Goal: Communication & Community: Answer question/provide support

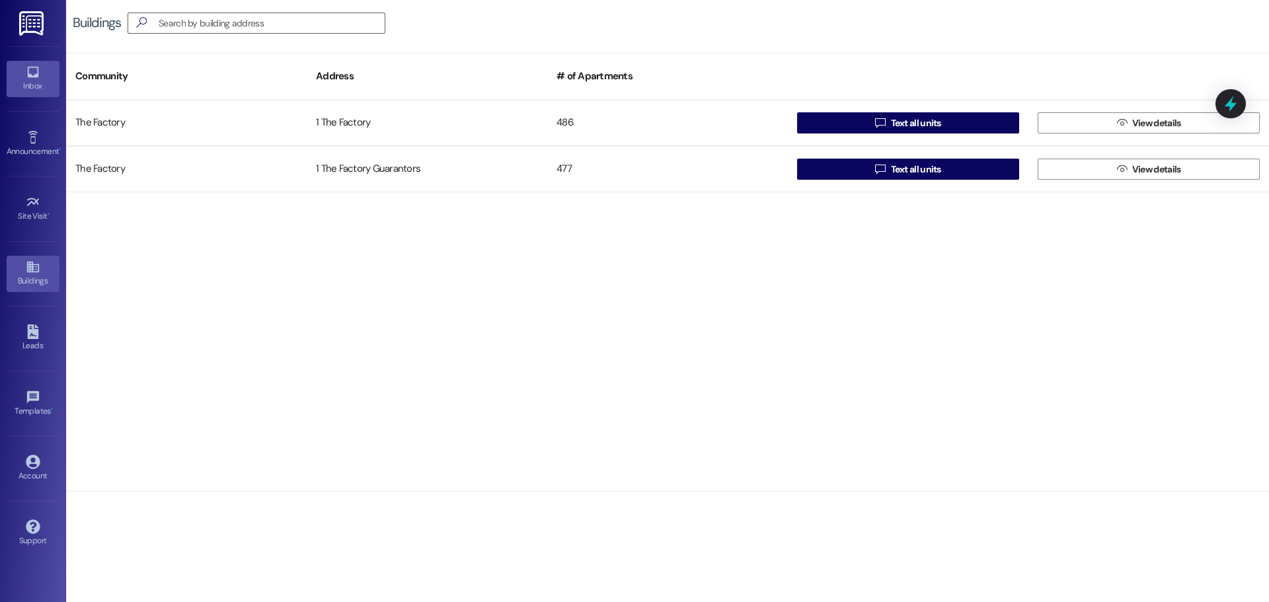
click at [37, 75] on icon at bounding box center [32, 72] width 11 height 11
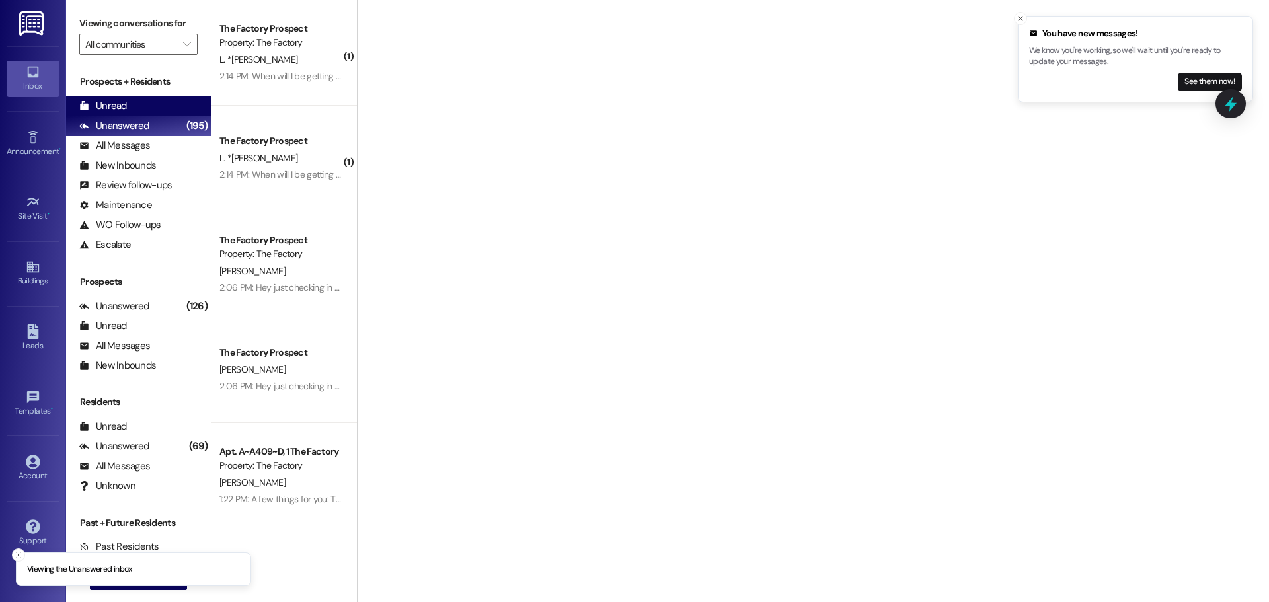
click at [124, 107] on div "Unread" at bounding box center [103, 106] width 48 height 14
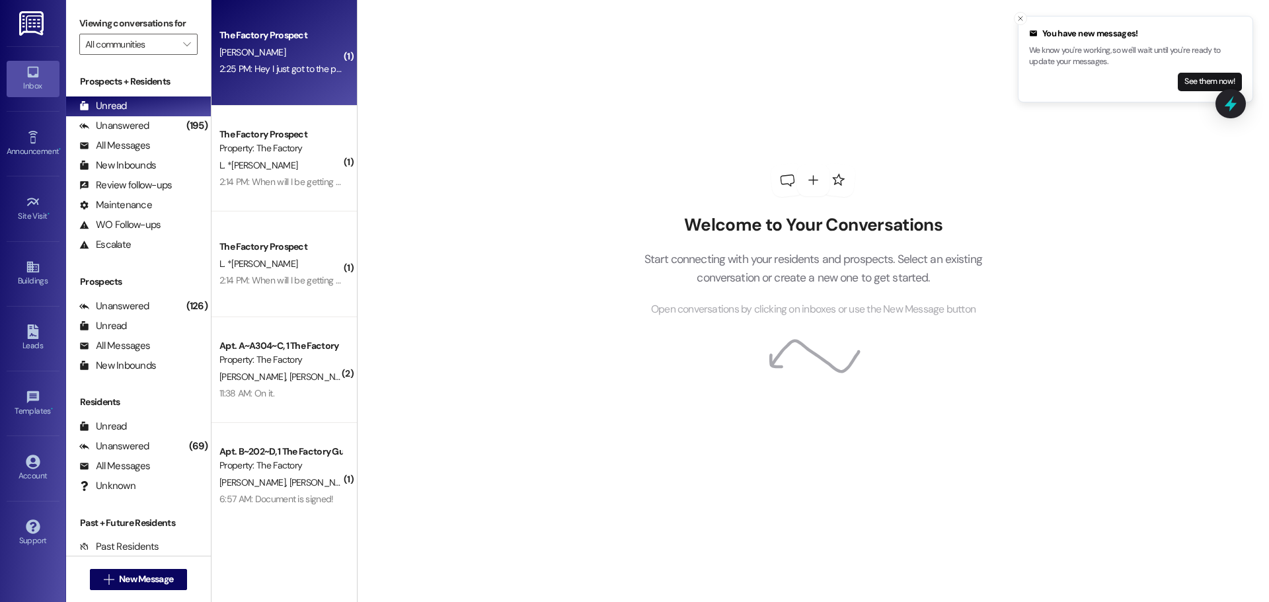
click at [249, 79] on div "The Factory Prospect G. Johnson 2:25 PM: Hey I just got to the payment portion!…" at bounding box center [284, 53] width 145 height 106
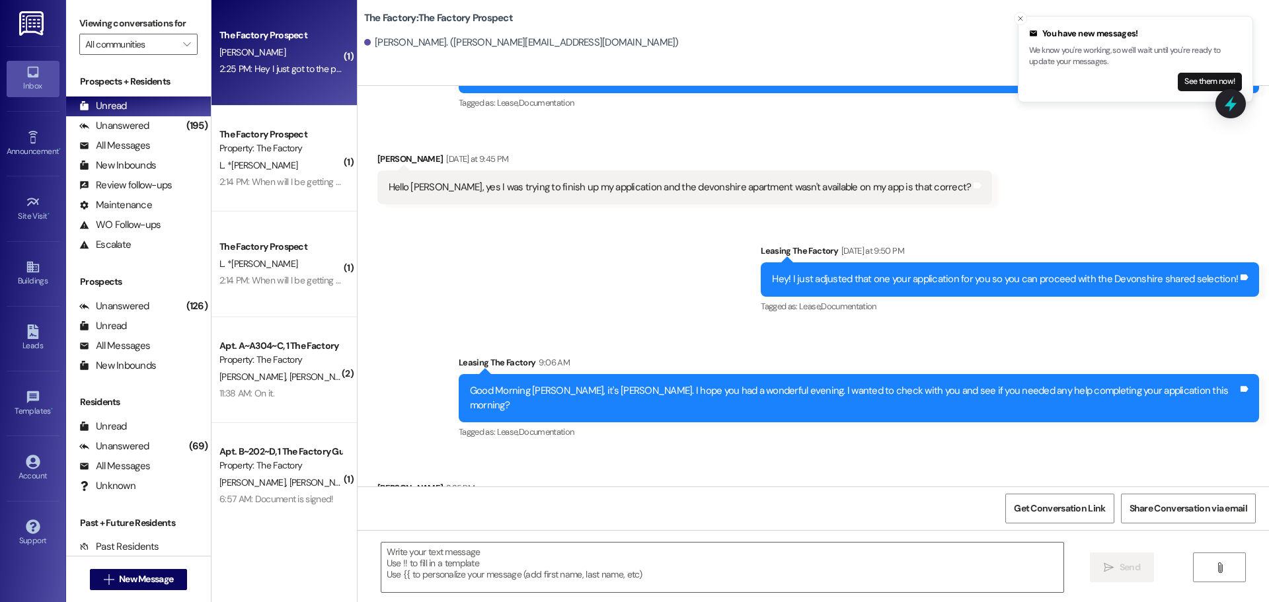
scroll to position [593, 0]
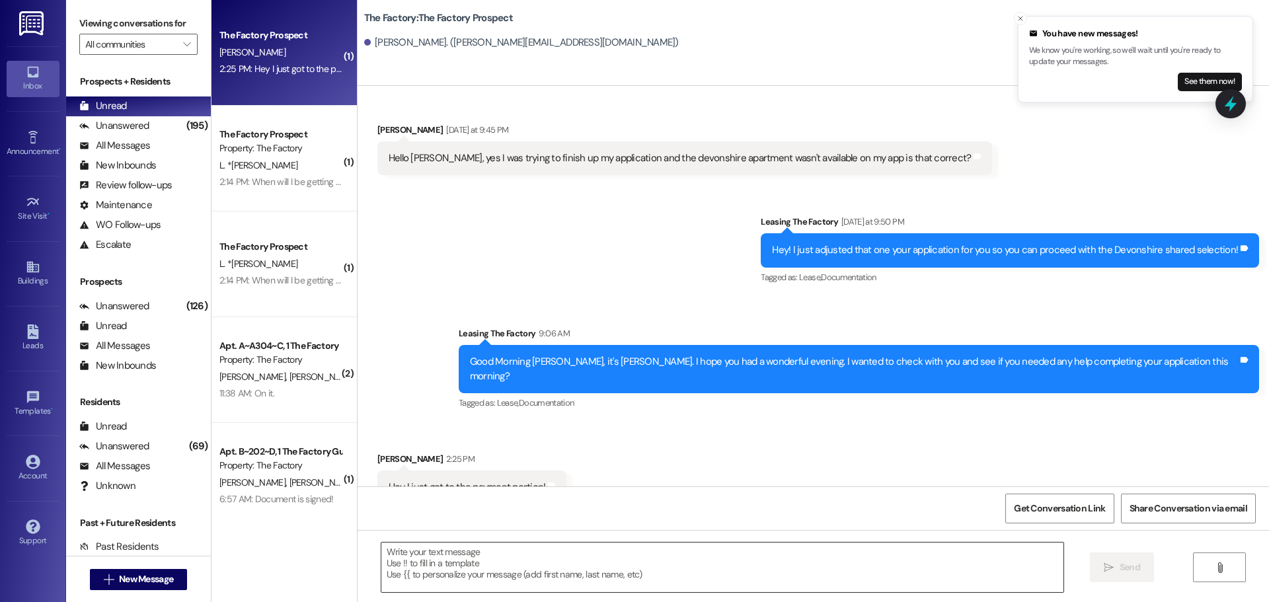
click at [455, 557] on textarea at bounding box center [722, 568] width 682 height 50
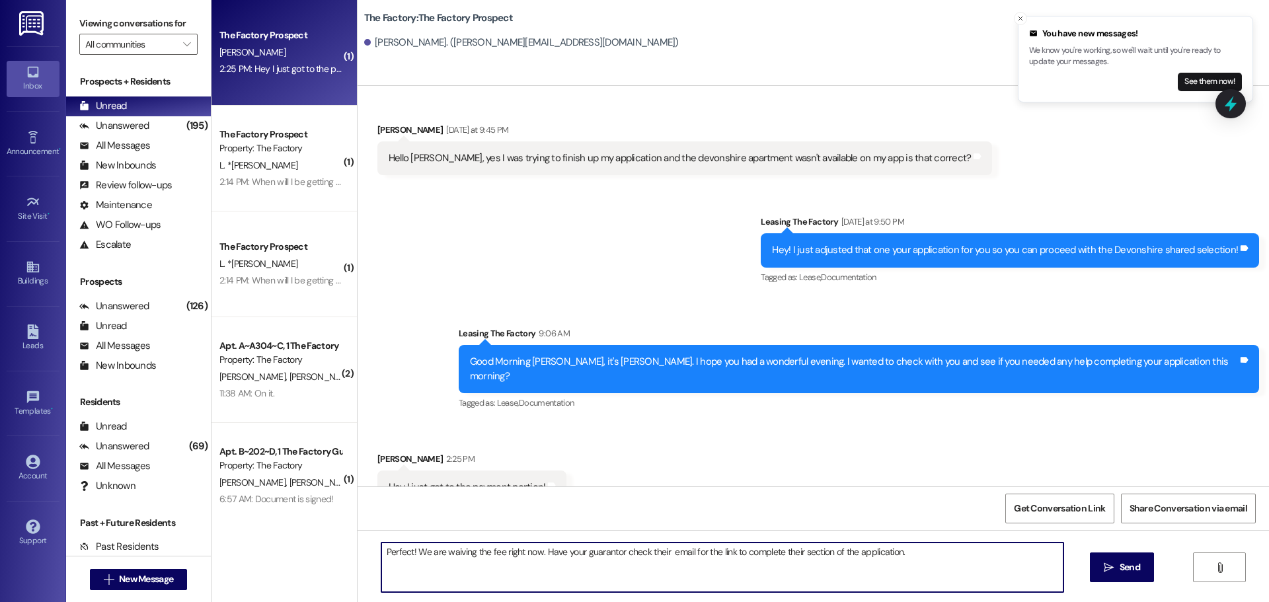
click at [663, 549] on textarea "Perfect! We are waiving the fee right now. Have your guarantor check their emai…" at bounding box center [722, 568] width 682 height 50
click at [916, 551] on textarea "Perfect! We are waiving the fee right now. Have your guarantor check their emai…" at bounding box center [722, 568] width 682 height 50
click at [414, 567] on textarea "Perfect! We are waiving the fee right now. Have your guarantor check their emai…" at bounding box center [722, 568] width 682 height 50
drag, startPoint x: 374, startPoint y: 551, endPoint x: 458, endPoint y: 567, distance: 85.6
click at [458, 567] on textarea "Perfect! We are waiving the fee right now. Have your guarantor check their emai…" at bounding box center [722, 568] width 682 height 50
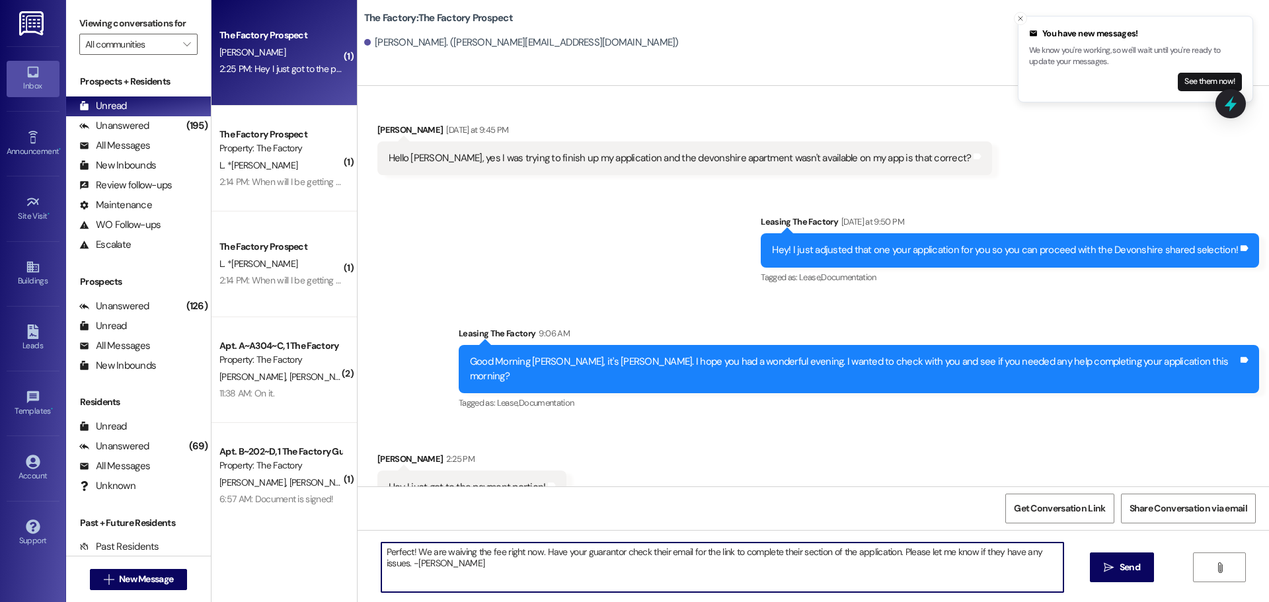
paste textarea "Second, if you're waiting to sign up for the Amazon Hub Lockers, please remembe…"
click at [462, 576] on textarea "Perfect! We are waiving the fee right now. Have your guarantor check their emai…" at bounding box center [722, 568] width 682 height 50
drag, startPoint x: 374, startPoint y: 549, endPoint x: 462, endPoint y: 566, distance: 89.5
click at [462, 566] on textarea "Perfect! We are waiving the fee right now. Have your guarantor check their emai…" at bounding box center [722, 568] width 682 height 50
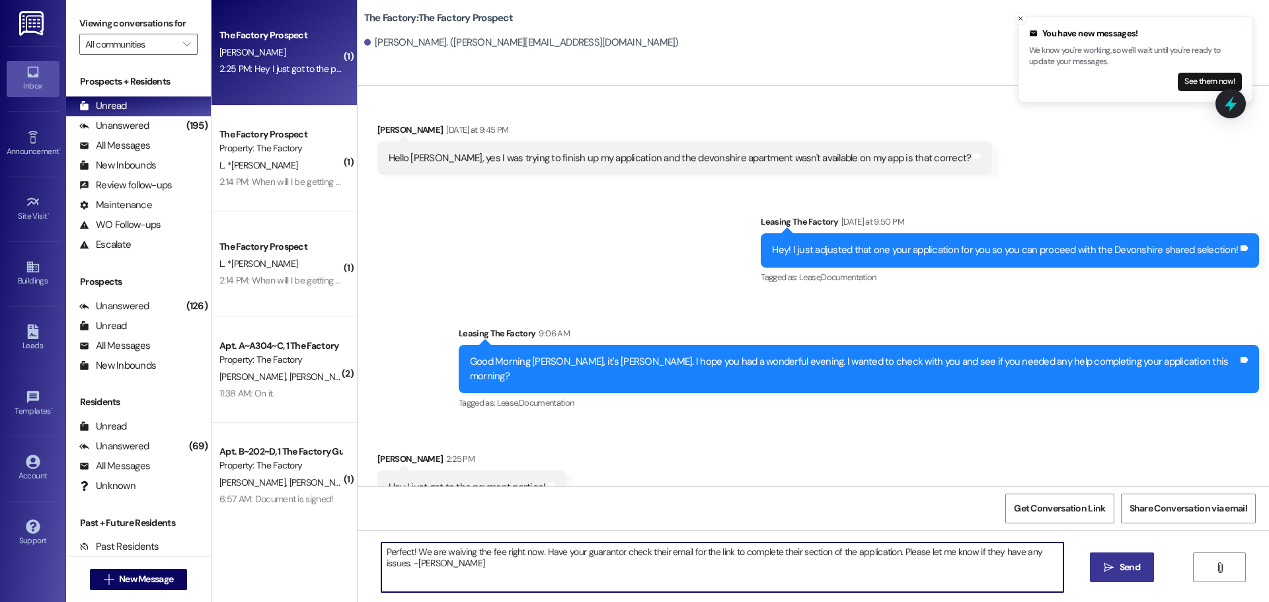
type textarea "Perfect! We are waiving the fee right now. Have your guarantor check their emai…"
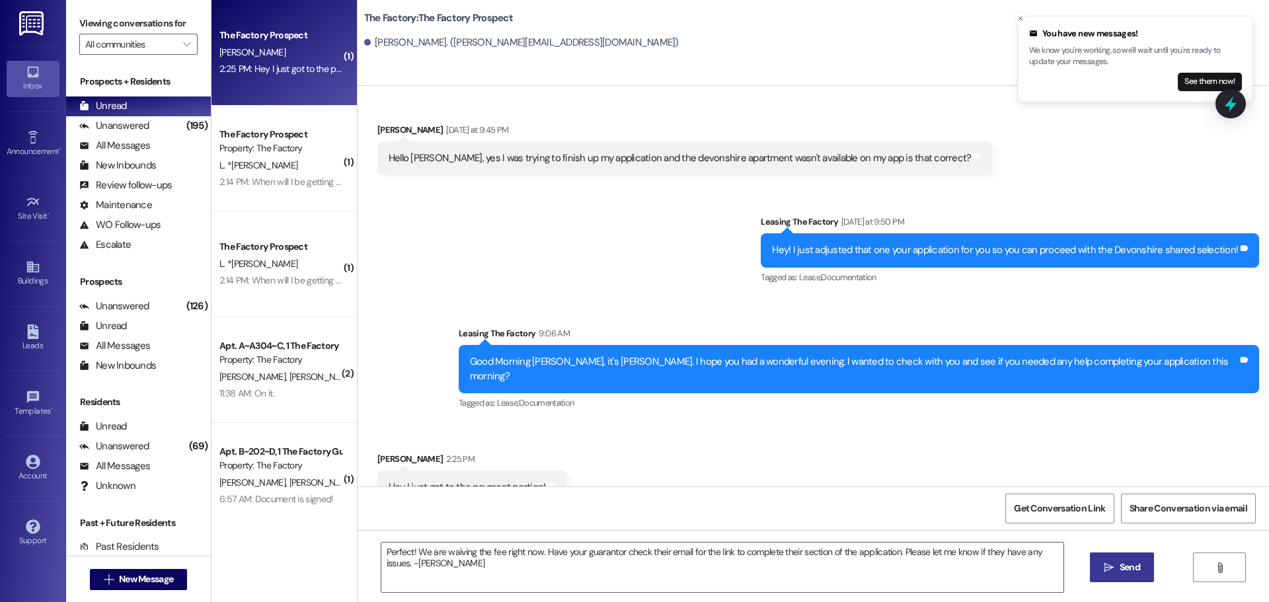
drag, startPoint x: 1120, startPoint y: 564, endPoint x: 762, endPoint y: 375, distance: 405.1
click at [1120, 564] on span "Send" at bounding box center [1130, 568] width 20 height 14
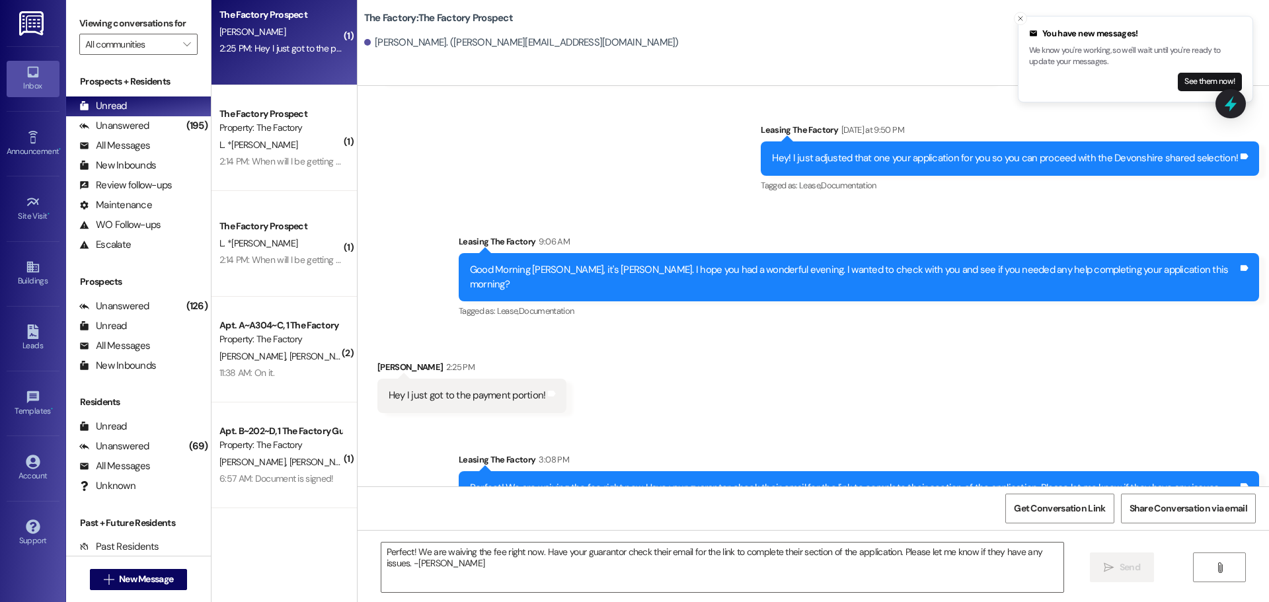
scroll to position [686, 0]
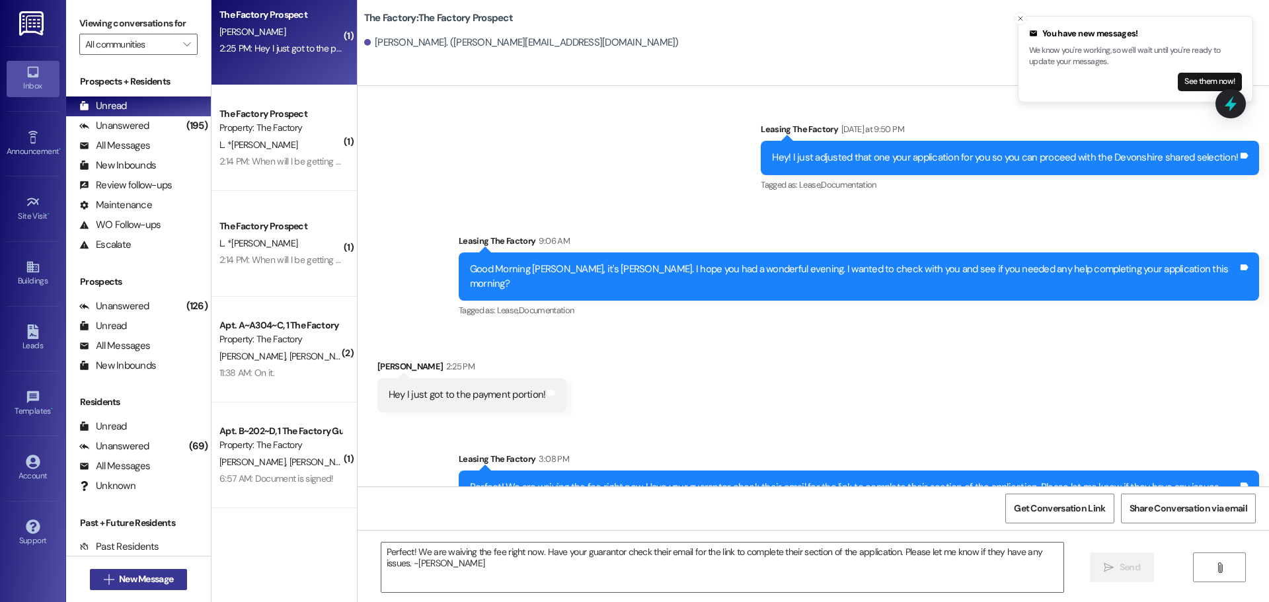
click at [151, 576] on span "New Message" at bounding box center [146, 579] width 54 height 14
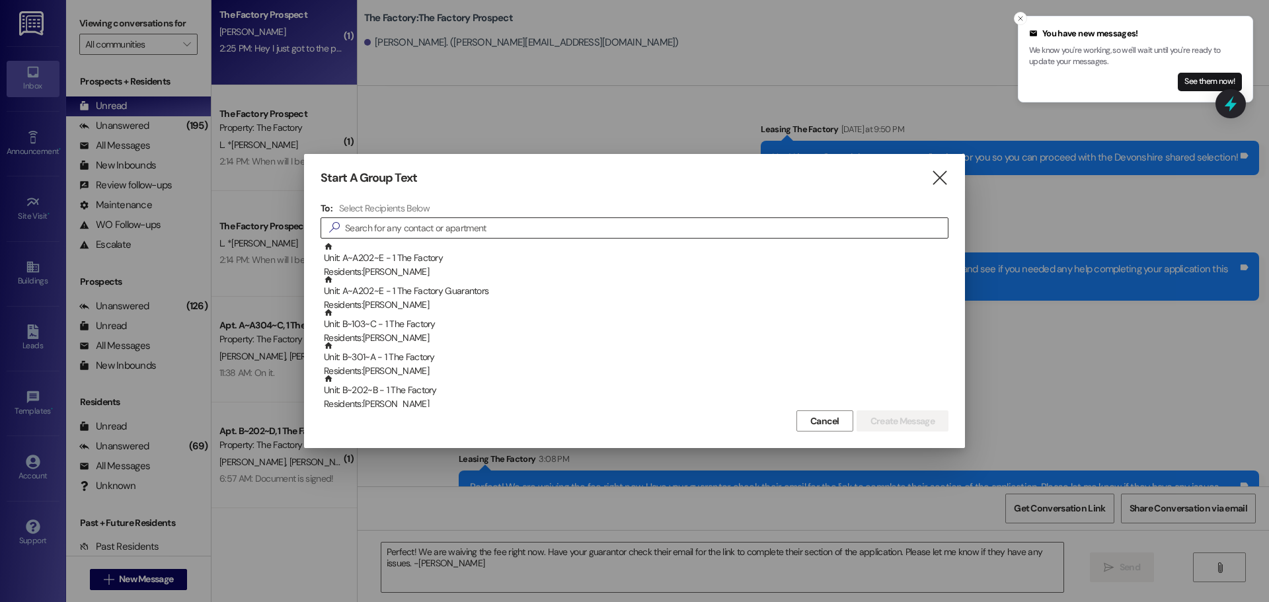
click at [346, 218] on div "" at bounding box center [635, 227] width 628 height 21
click at [353, 219] on input at bounding box center [646, 228] width 603 height 19
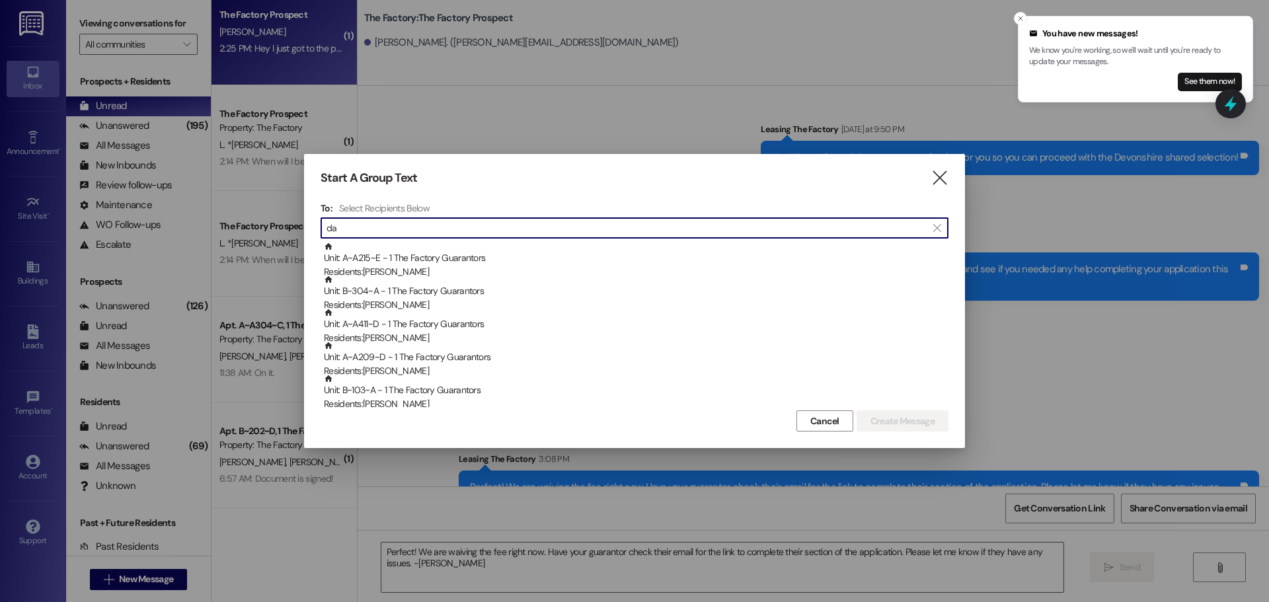
type input "d"
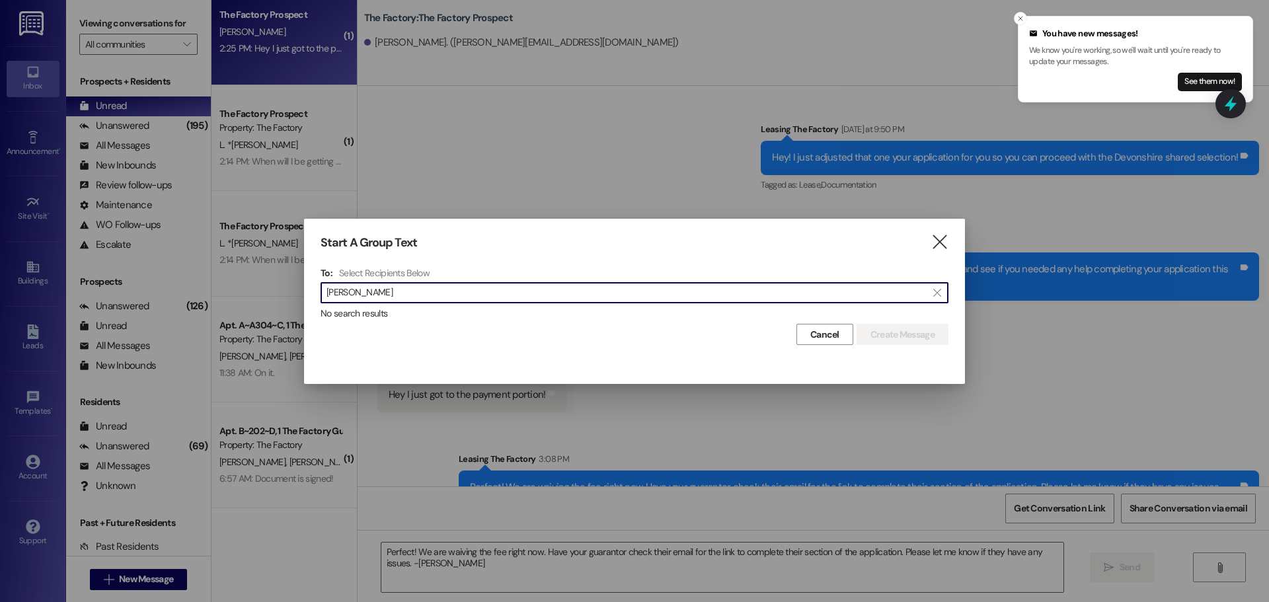
type input "Daniel Boyd"
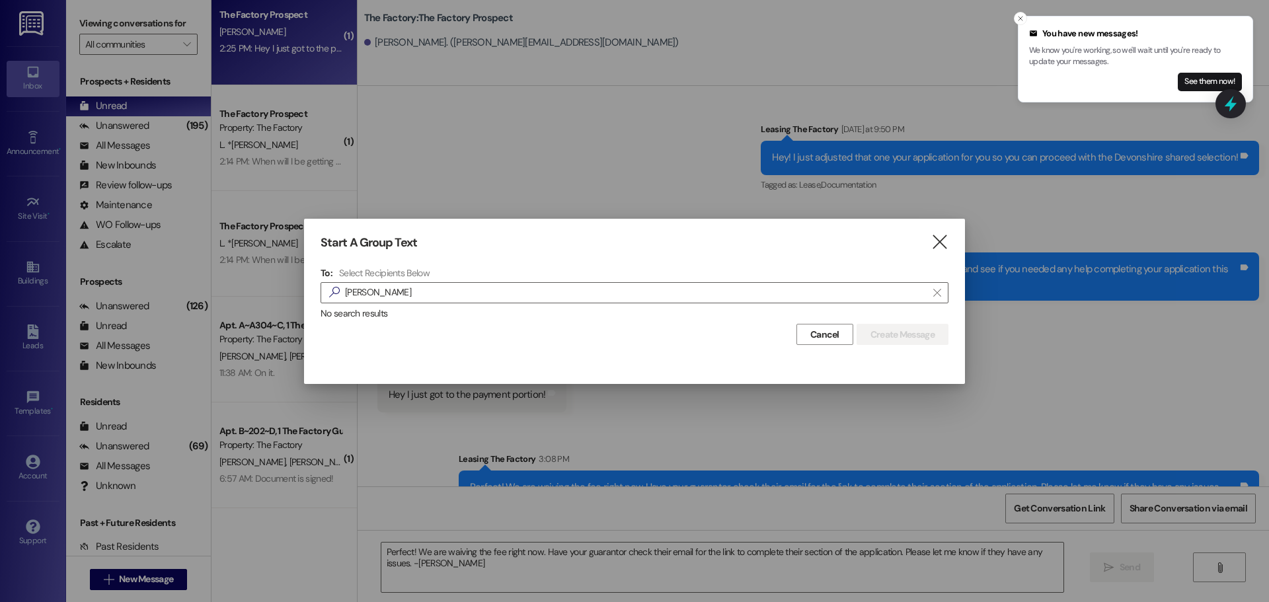
click at [951, 242] on div "Start A Group Text  To: Select Recipients Below  Daniel Boyd  No search resu…" at bounding box center [634, 290] width 661 height 143
click at [933, 239] on icon "" at bounding box center [940, 242] width 18 height 14
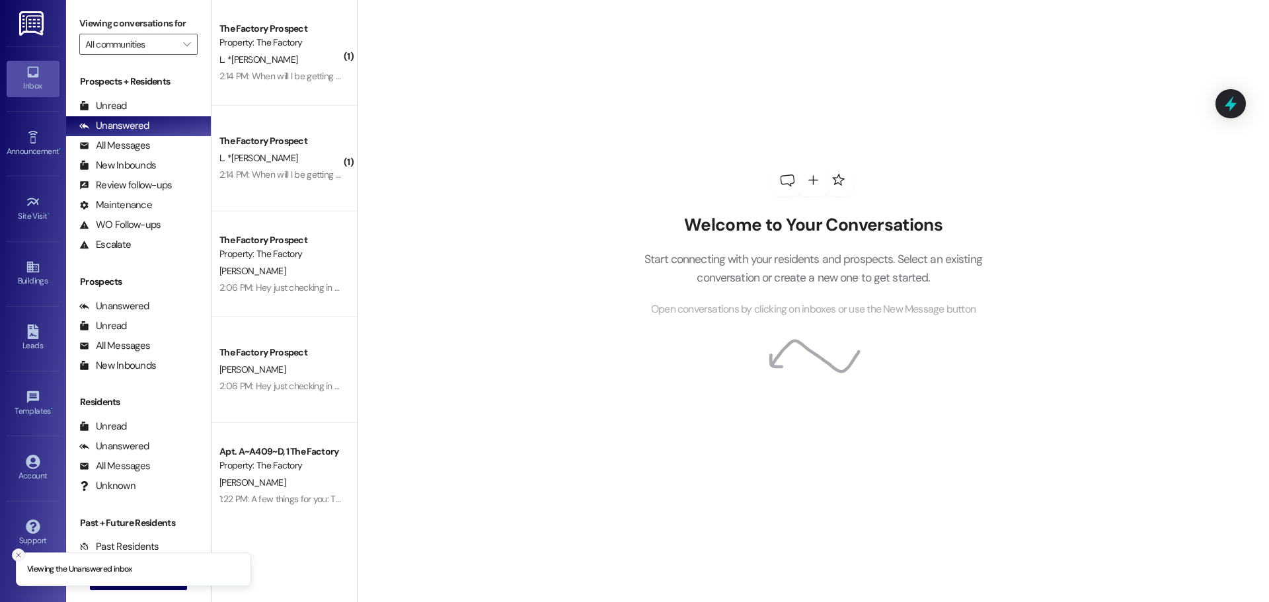
click at [20, 549] on button "Close toast" at bounding box center [18, 555] width 13 height 13
click at [152, 580] on span "New Message" at bounding box center [146, 579] width 54 height 14
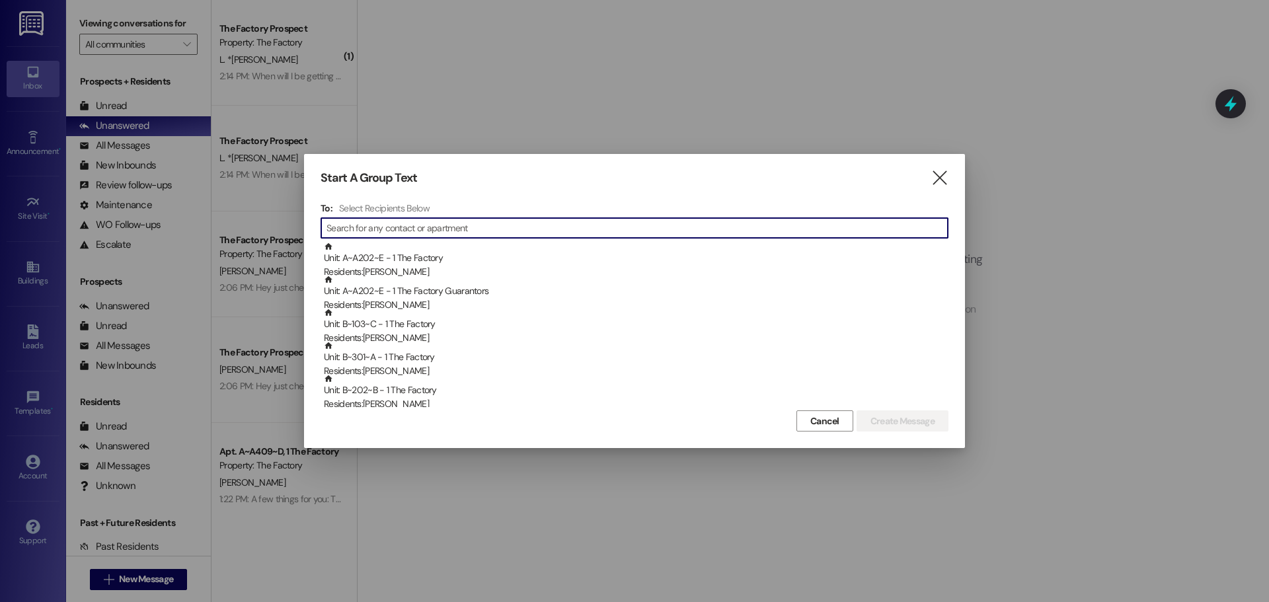
click at [432, 225] on input at bounding box center [637, 228] width 621 height 19
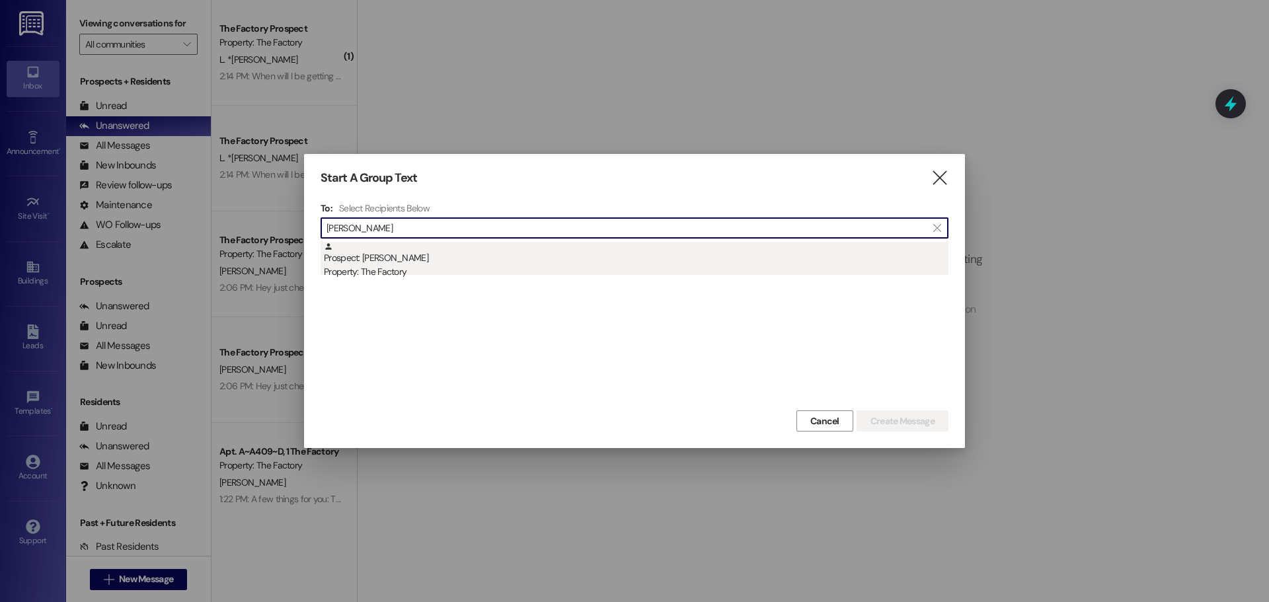
type input "Sadie Ston"
click at [395, 264] on div "Prospect: Sadie Stone Property: The Factory" at bounding box center [636, 261] width 625 height 38
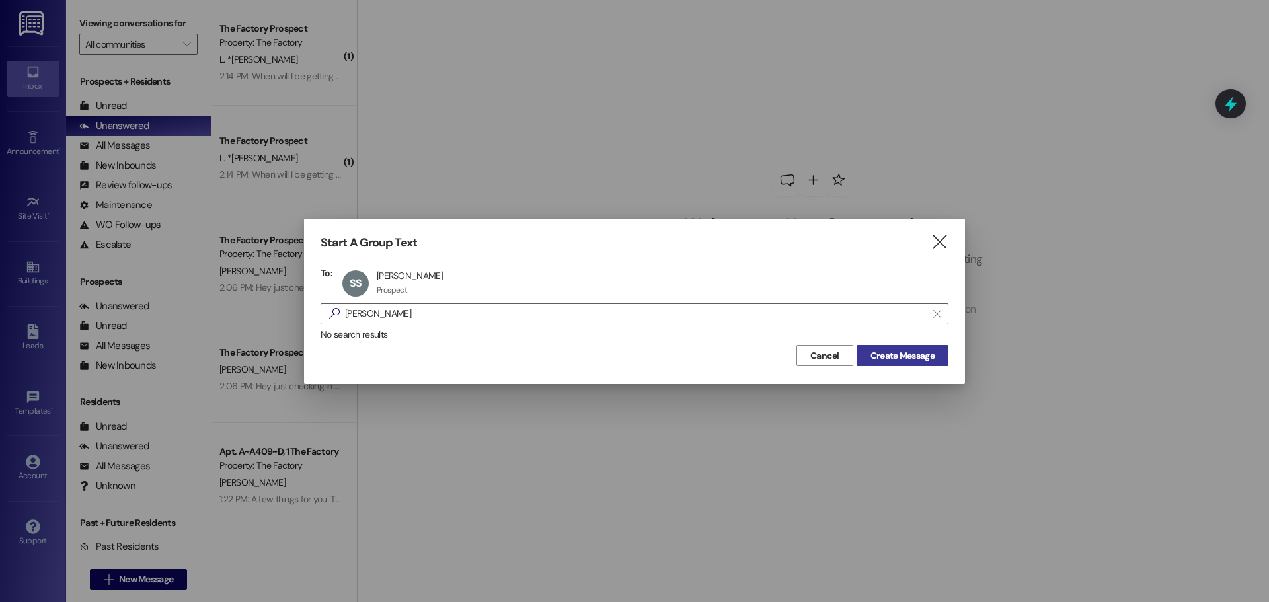
click at [918, 350] on span "Create Message" at bounding box center [903, 356] width 64 height 14
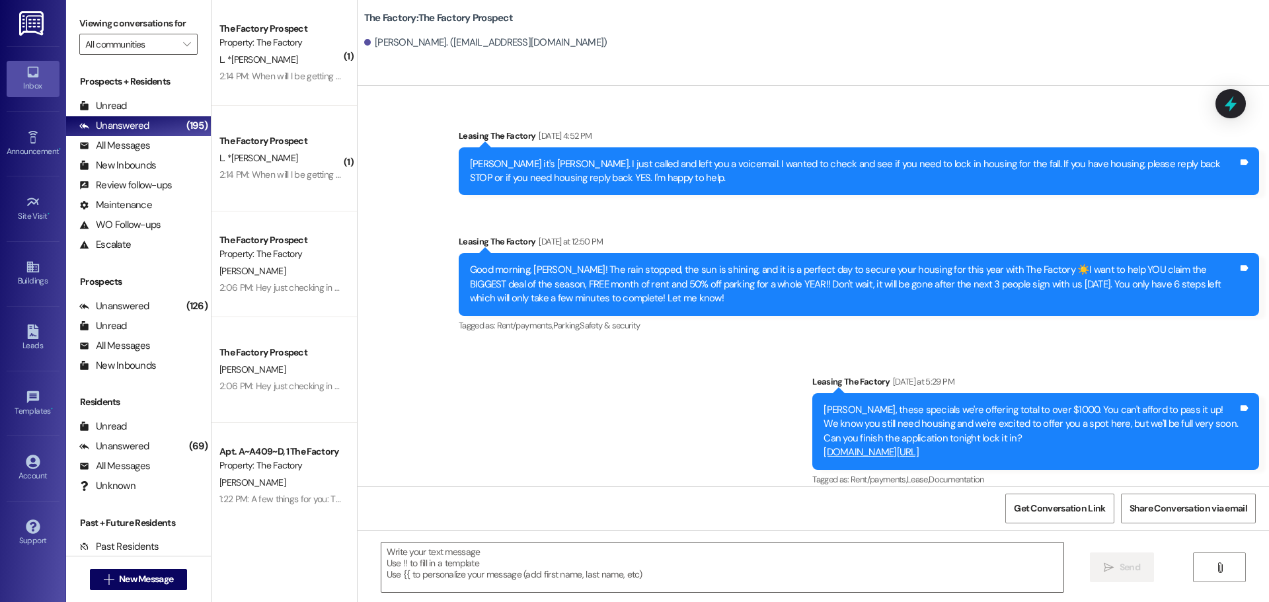
scroll to position [1320, 0]
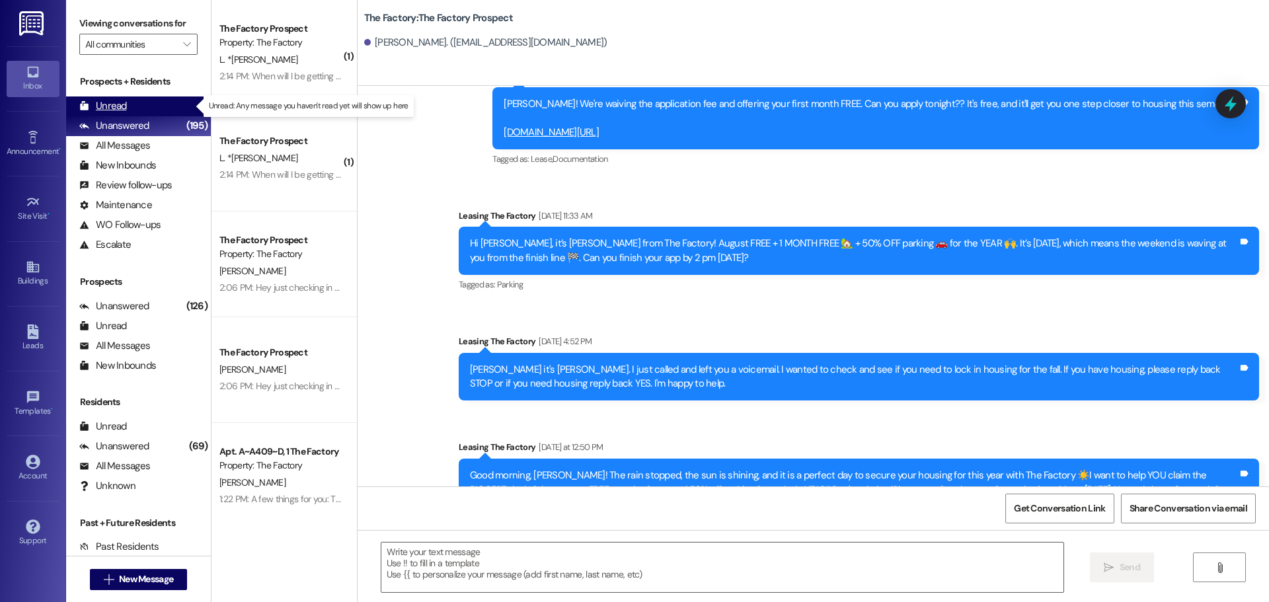
click at [115, 108] on div "Unread" at bounding box center [103, 106] width 48 height 14
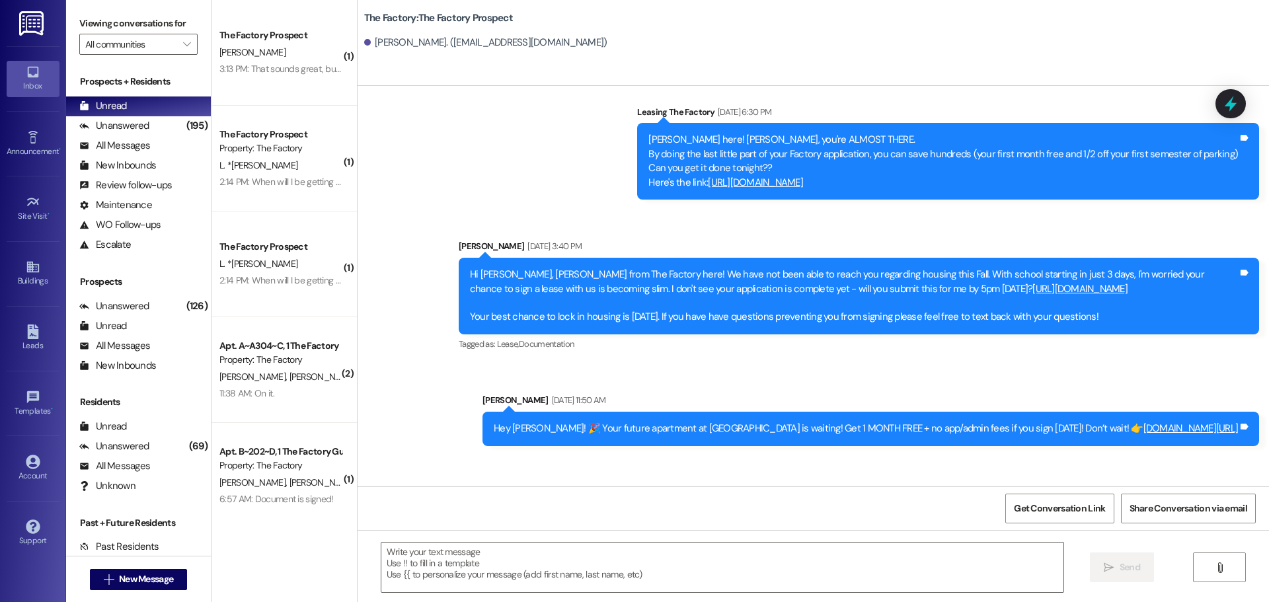
scroll to position [727, 0]
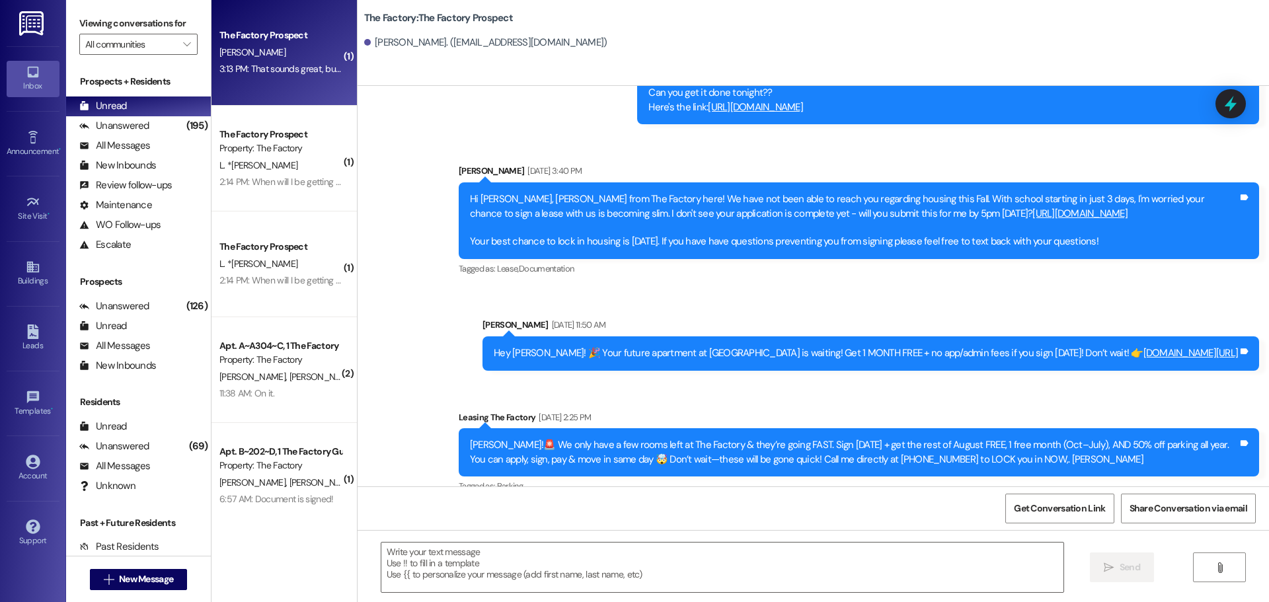
click at [290, 53] on div "[PERSON_NAME]" at bounding box center [280, 52] width 125 height 17
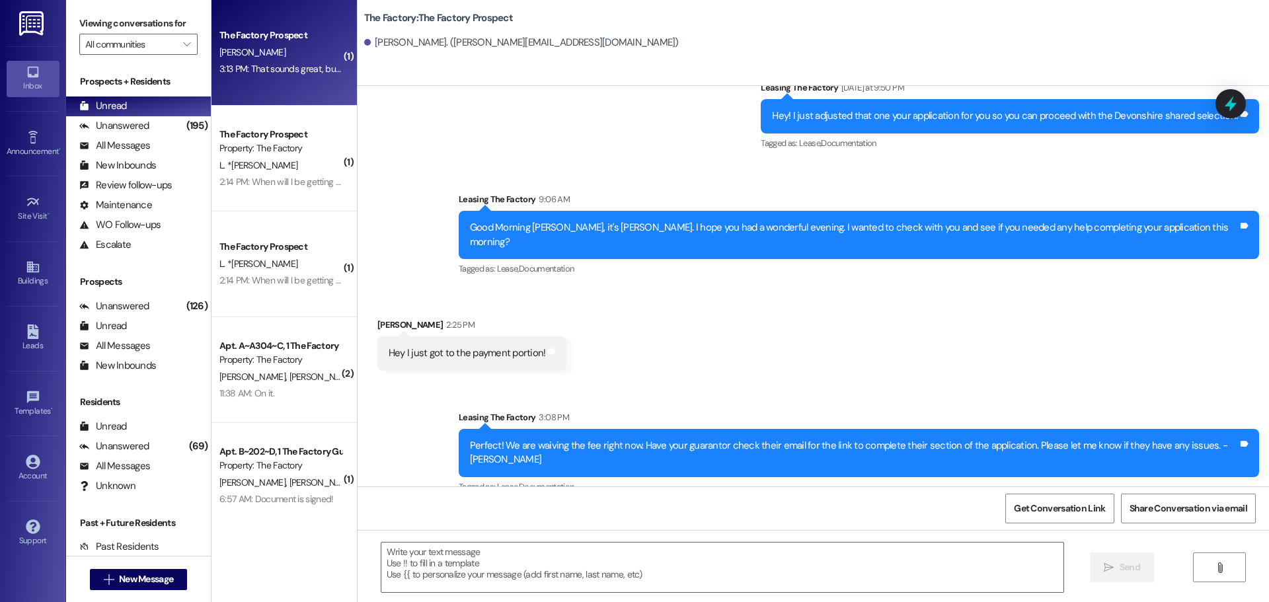
scroll to position [797, 0]
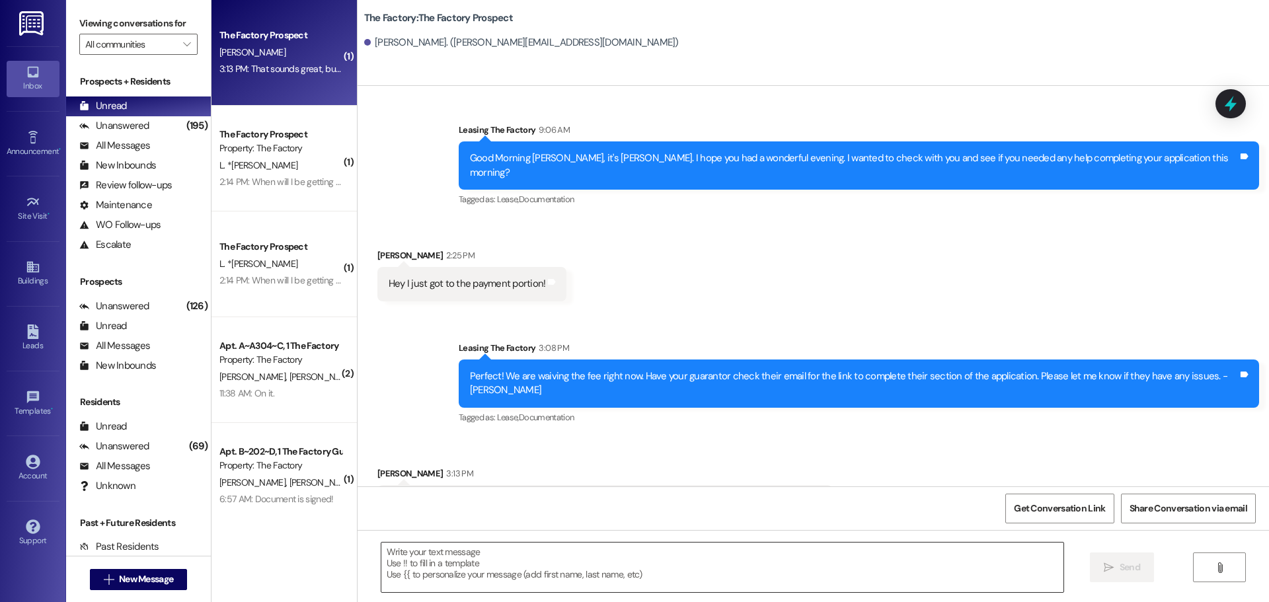
click at [422, 557] on textarea at bounding box center [722, 568] width 682 height 50
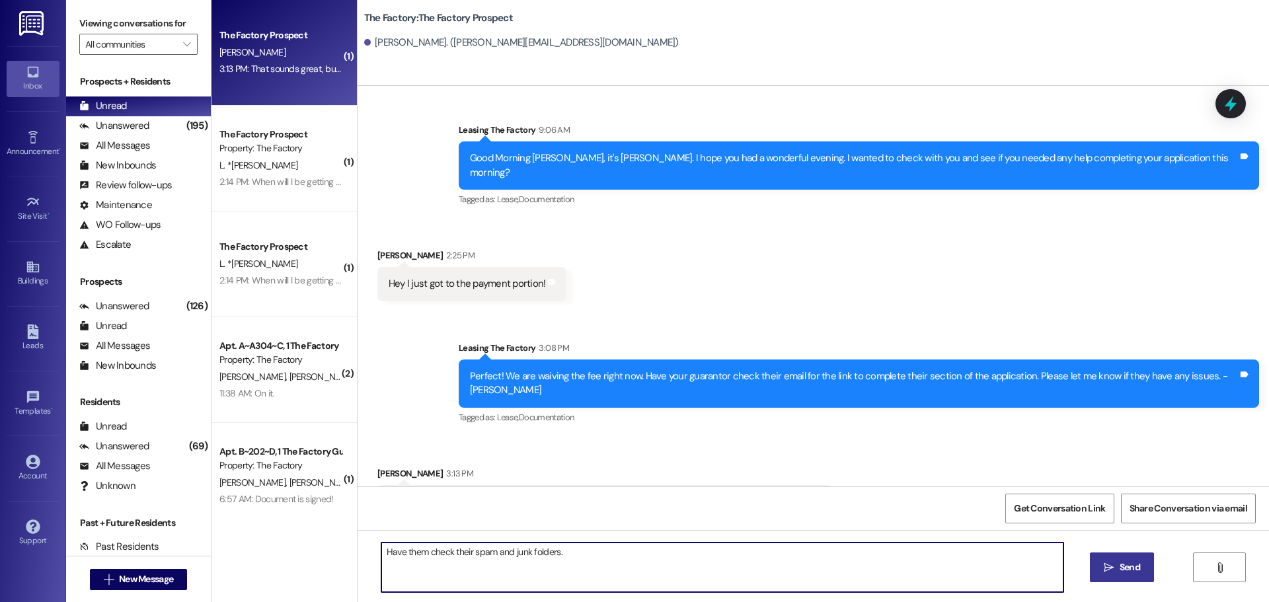
type textarea "Have them check their spam and junk folders."
click at [1124, 566] on span "Send" at bounding box center [1130, 568] width 20 height 14
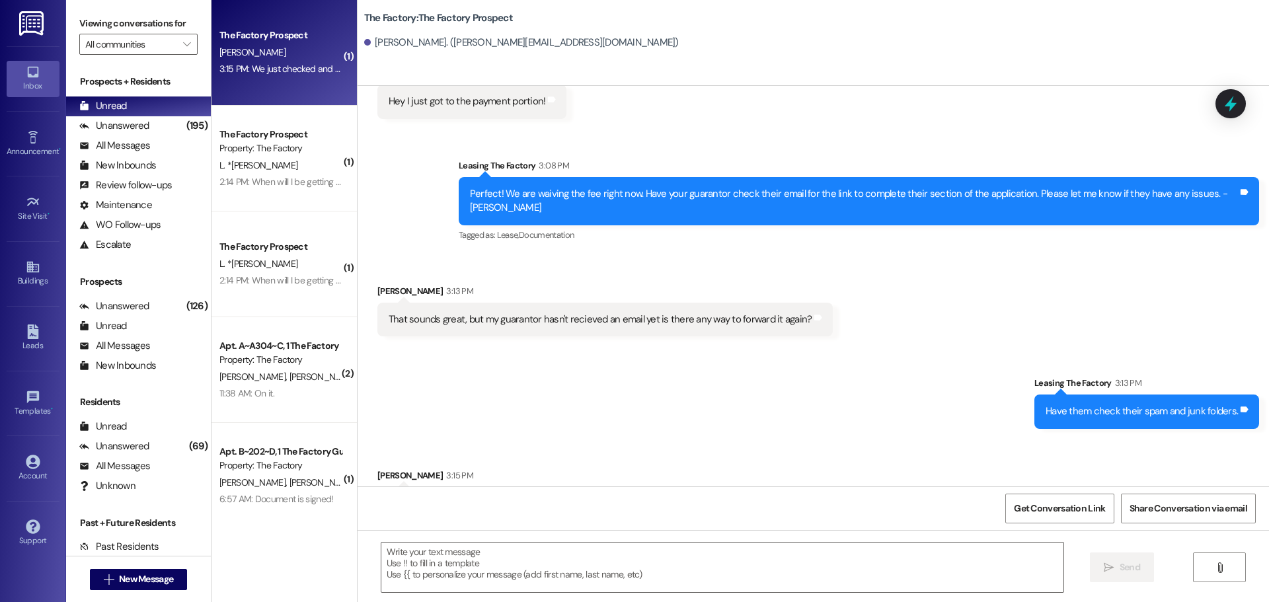
scroll to position [981, 0]
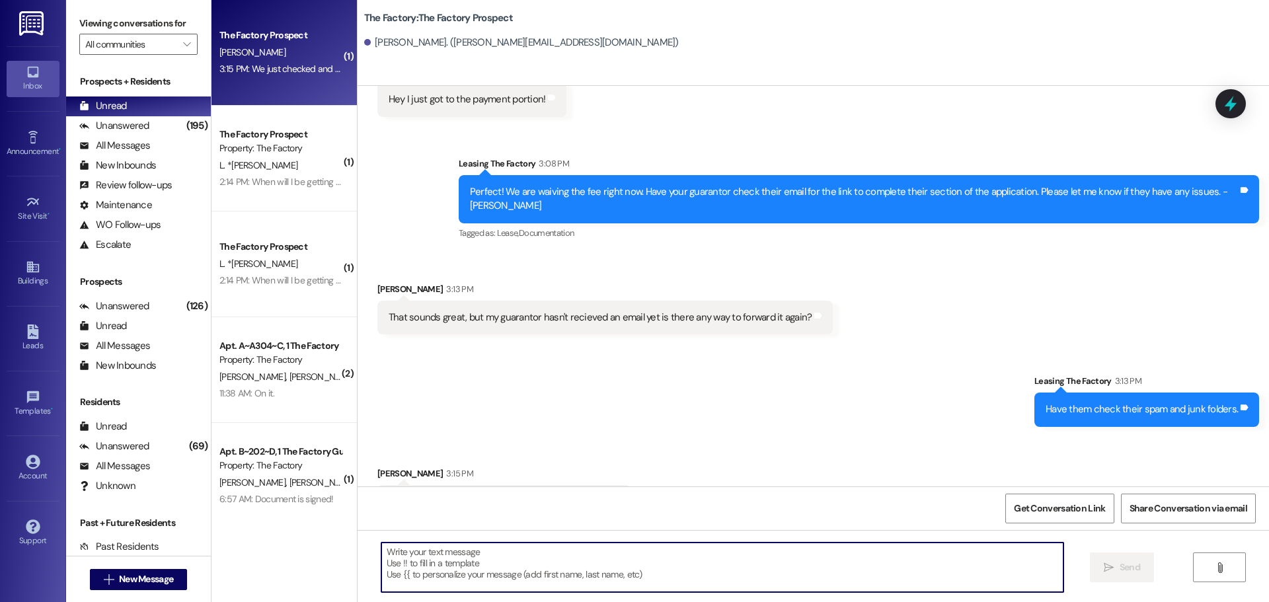
click at [381, 554] on textarea at bounding box center [722, 568] width 682 height 50
paste textarea "[EMAIL_ADDRESS][DOMAIN_NAME]"
type textarea "I just resent it. This is the email jayandannalynn@gmail.com"
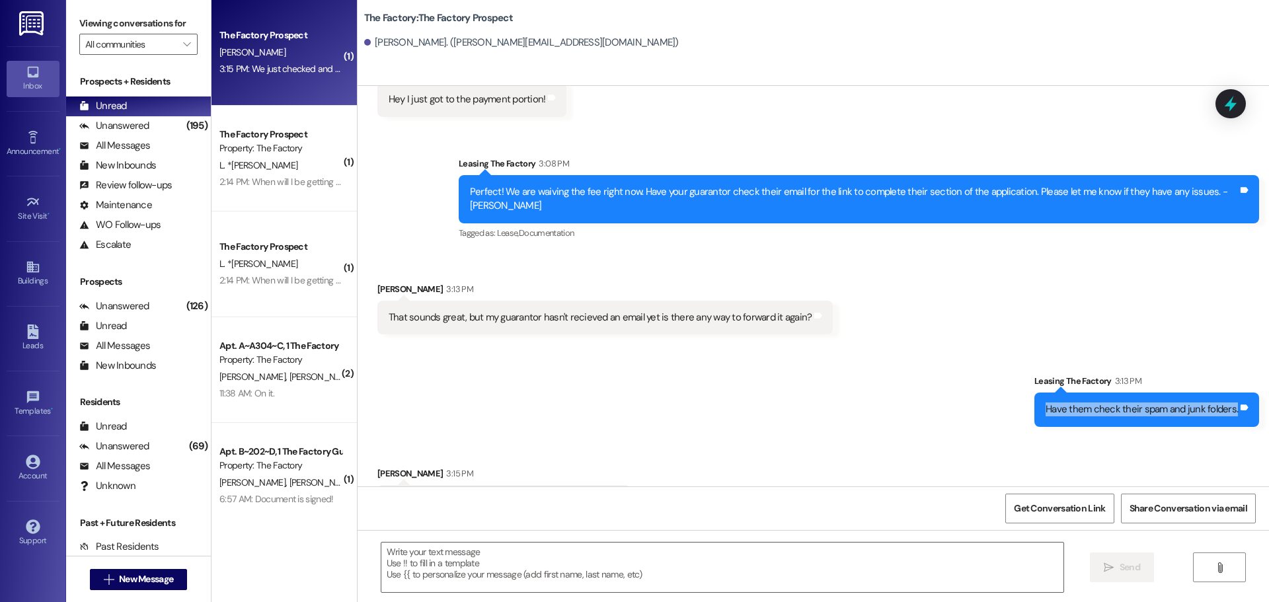
drag, startPoint x: 1047, startPoint y: 366, endPoint x: 1234, endPoint y: 370, distance: 187.1
click at [1234, 403] on div "Have them check their spam and junk folders." at bounding box center [1141, 410] width 195 height 14
copy div "Have them check their spam and junk folders."
click at [651, 457] on div "Received via SMS Gwyn Johnson 3:15 PM We just checked and there isnt anything s…" at bounding box center [814, 483] width 912 height 92
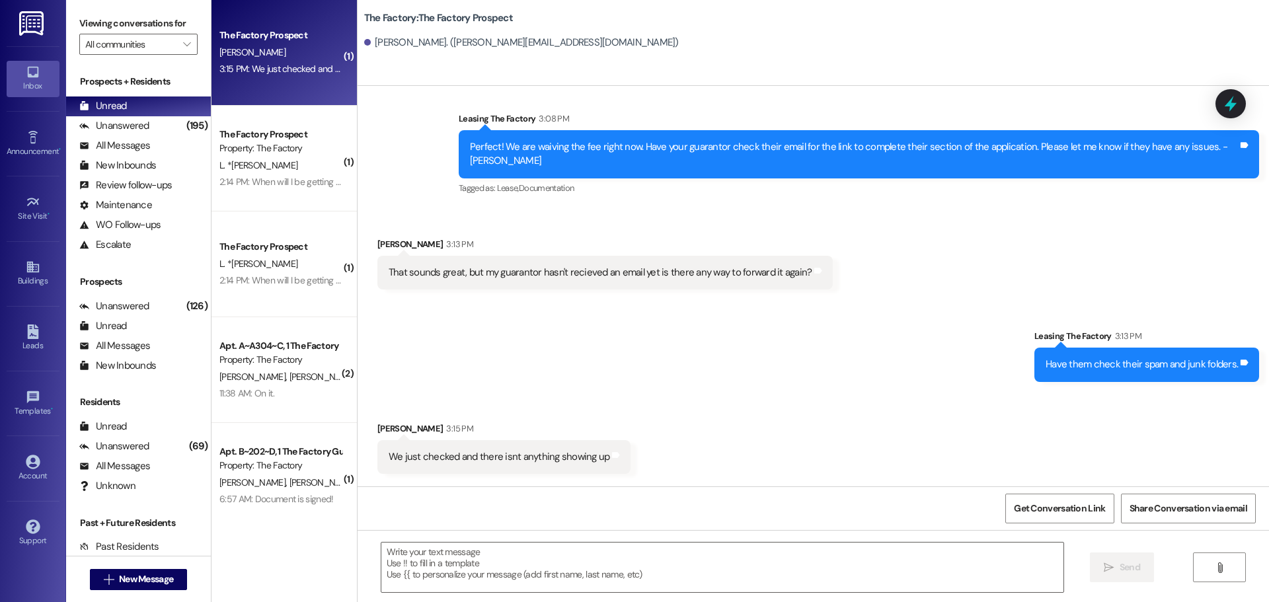
scroll to position [1074, 0]
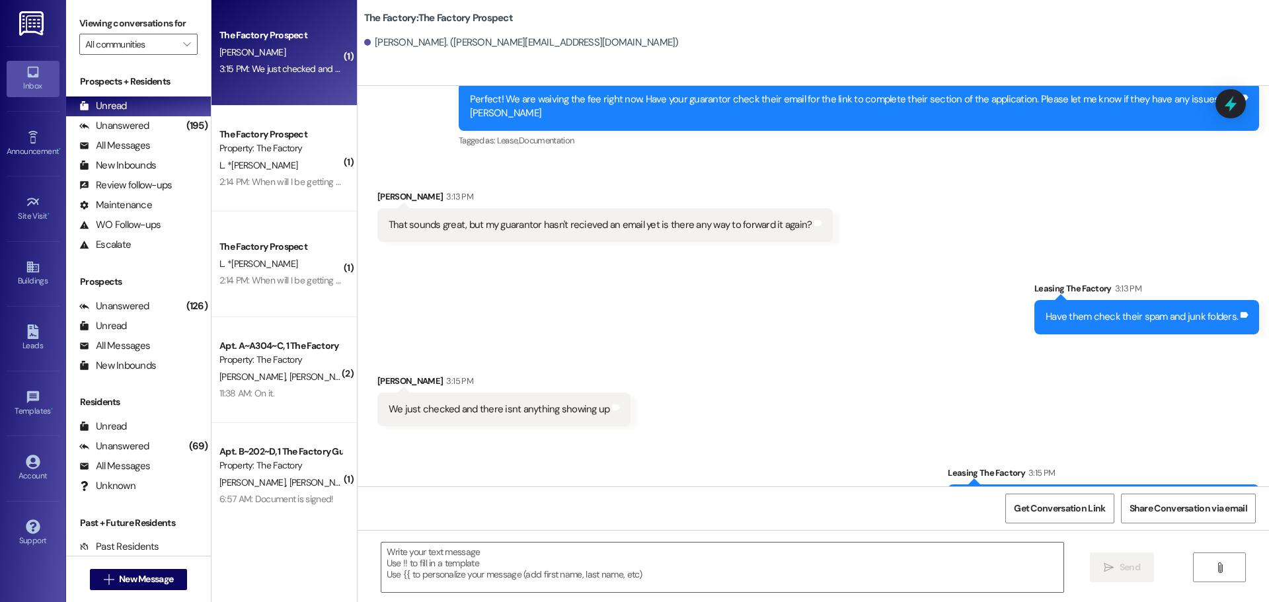
drag, startPoint x: 992, startPoint y: 459, endPoint x: 1231, endPoint y: 467, distance: 239.4
click at [1231, 485] on div "I just resent it. This is the email jayandannalynn@gmail.com Tags and notes" at bounding box center [1103, 502] width 311 height 34
copy div "I just resent it. This is the email jayandannalynn@gmail.com"
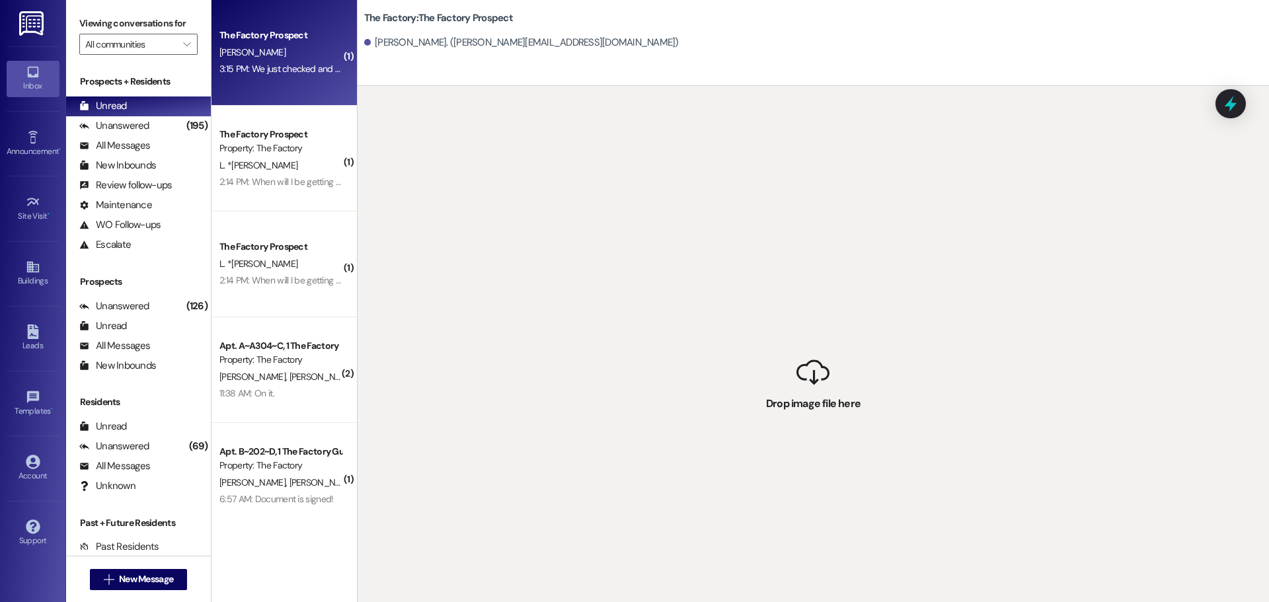
drag, startPoint x: 535, startPoint y: 308, endPoint x: 428, endPoint y: 24, distance: 302.9
click at [534, 303] on div " Drop image file here" at bounding box center [814, 387] width 912 height 602
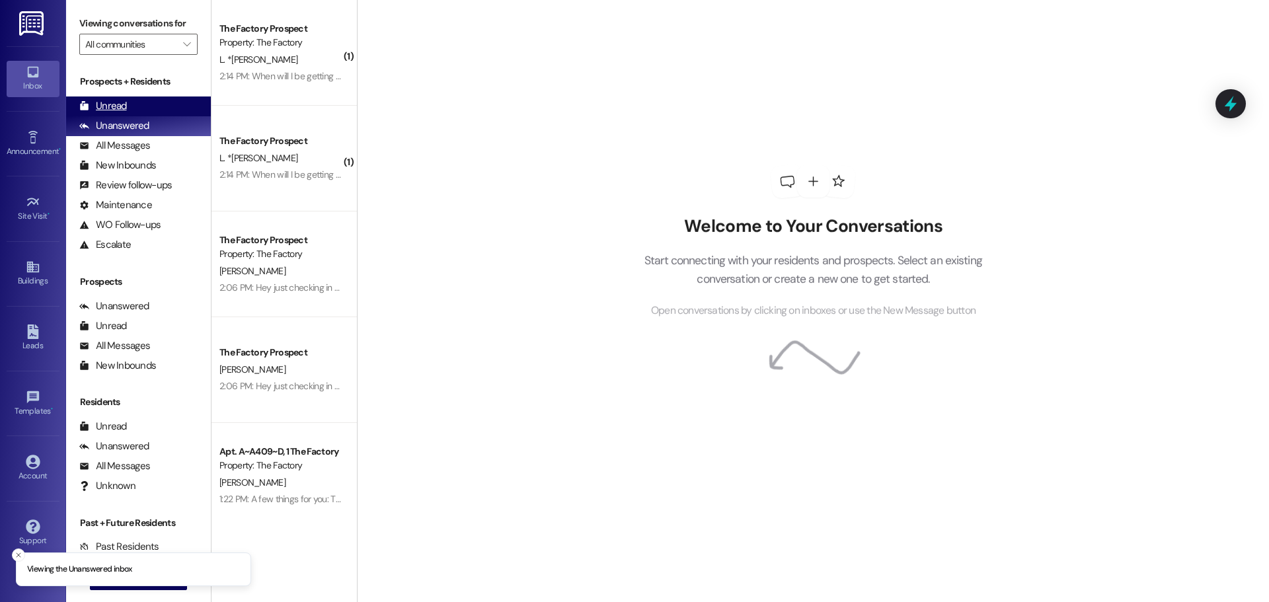
click at [106, 106] on div "Unread" at bounding box center [103, 106] width 48 height 14
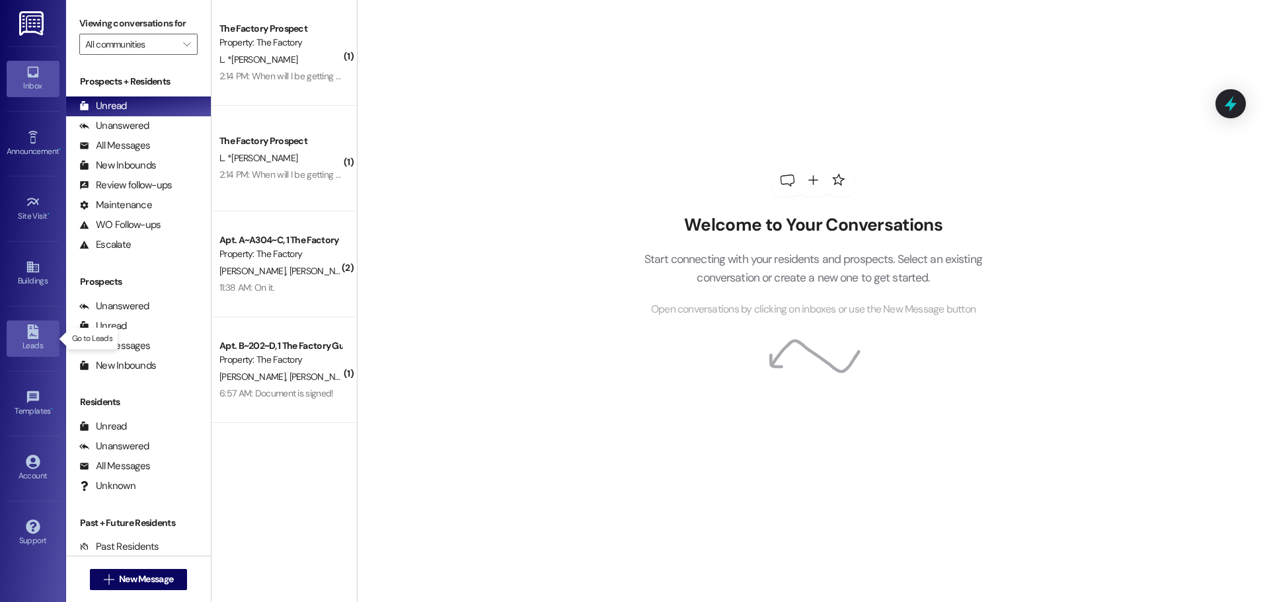
click at [32, 342] on div "Leads" at bounding box center [33, 345] width 66 height 13
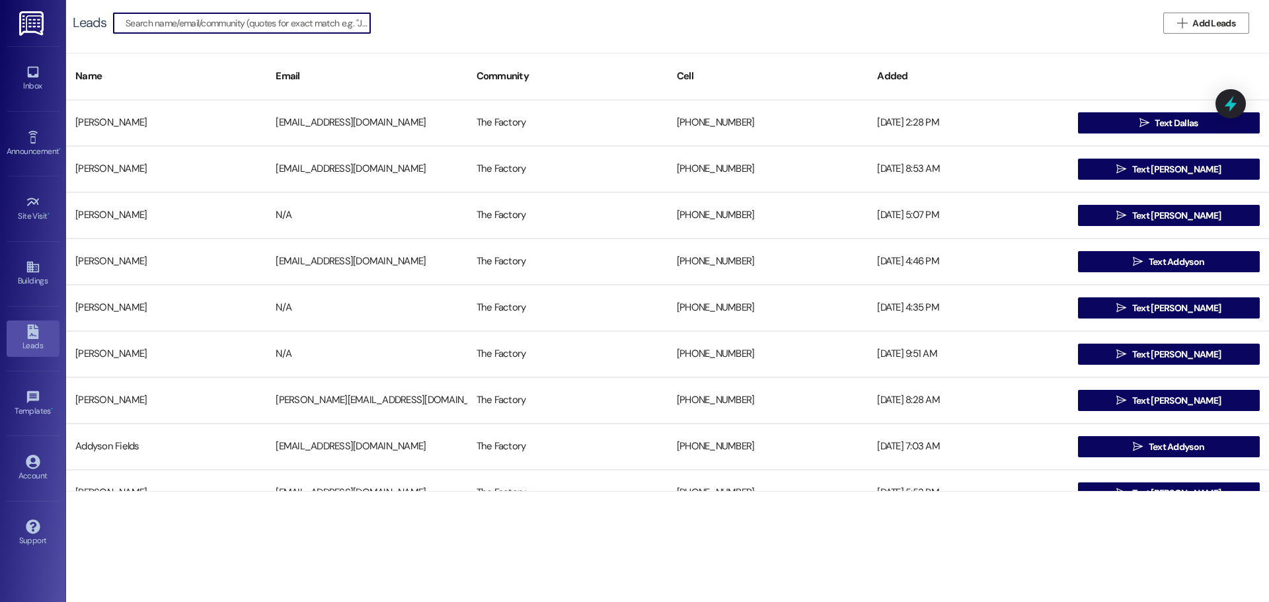
click at [206, 29] on input at bounding box center [248, 23] width 245 height 19
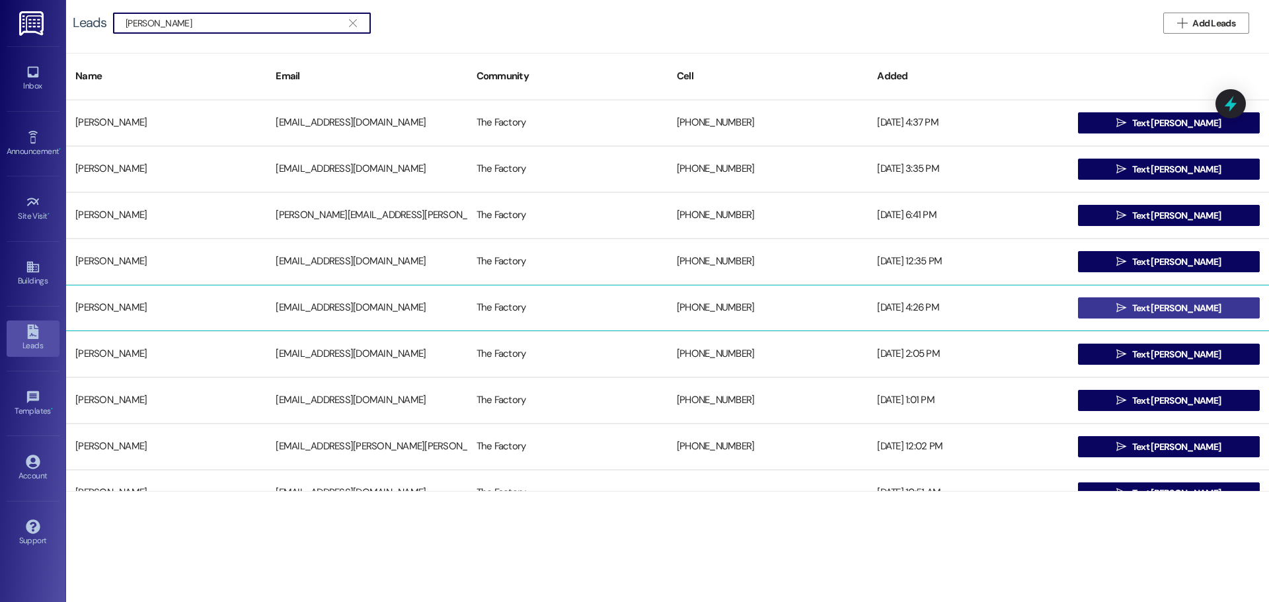
type input "Daniel"
click at [1169, 308] on span "Text Daniel" at bounding box center [1176, 308] width 89 height 14
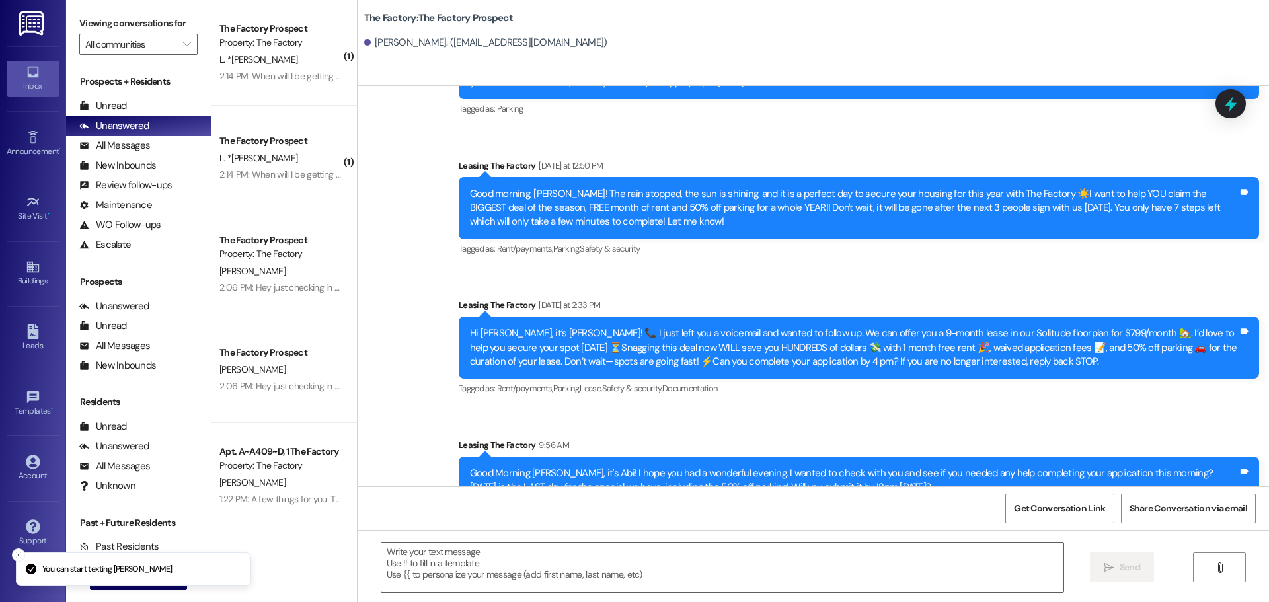
scroll to position [519, 0]
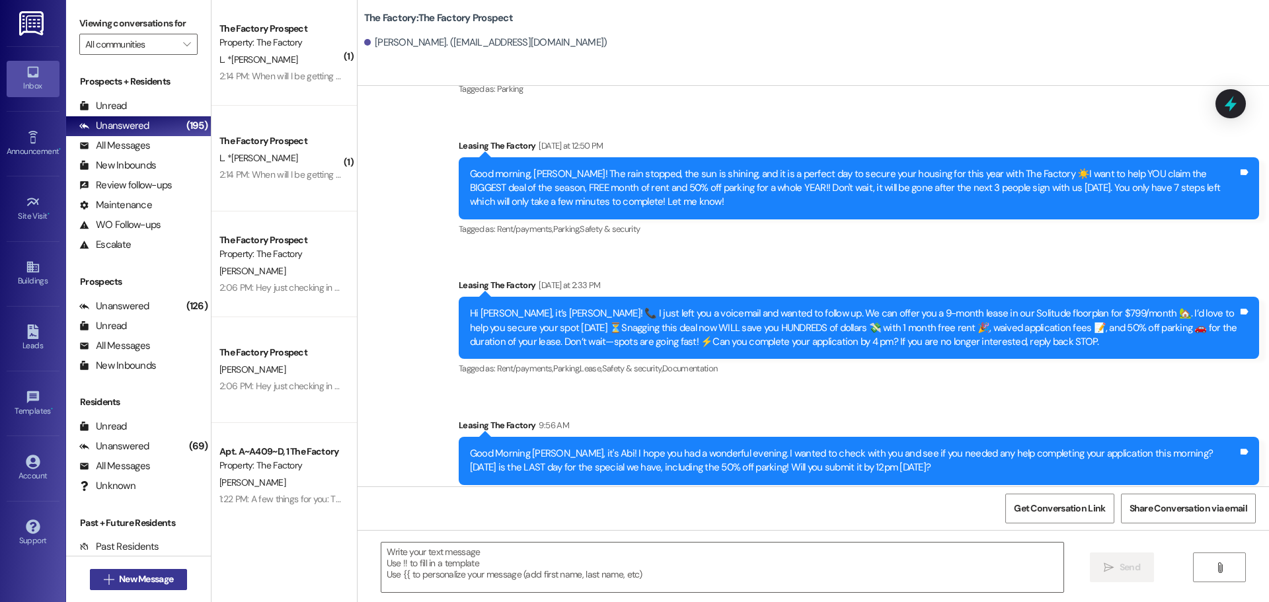
click at [124, 581] on span "New Message" at bounding box center [146, 579] width 54 height 14
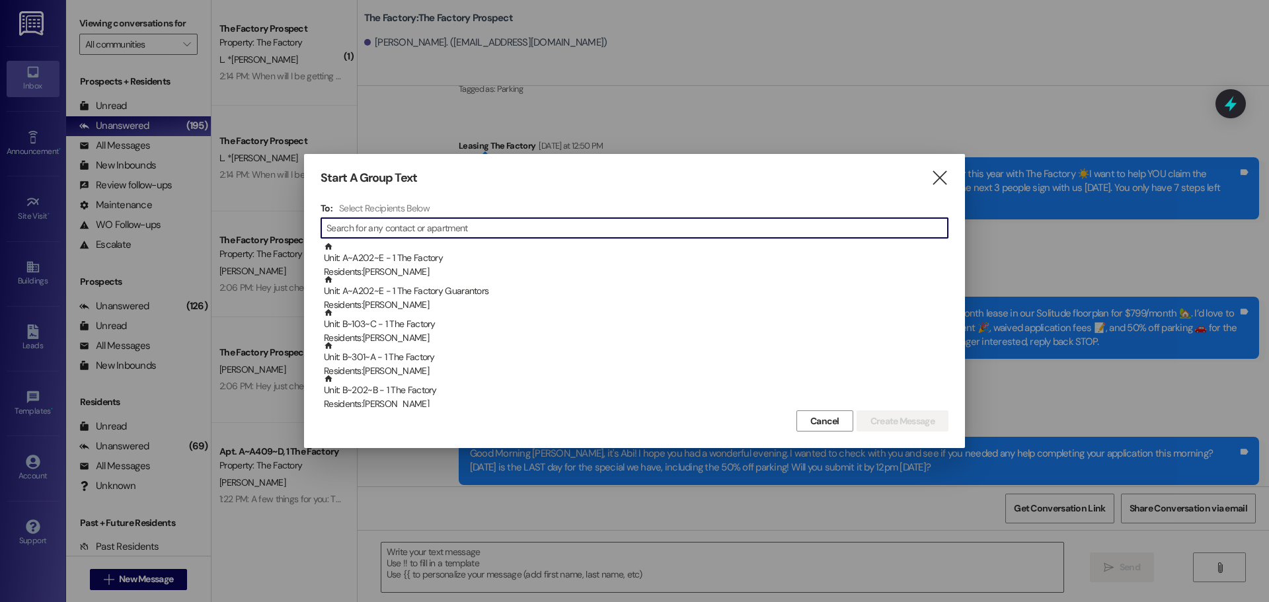
click at [409, 231] on input at bounding box center [637, 228] width 621 height 19
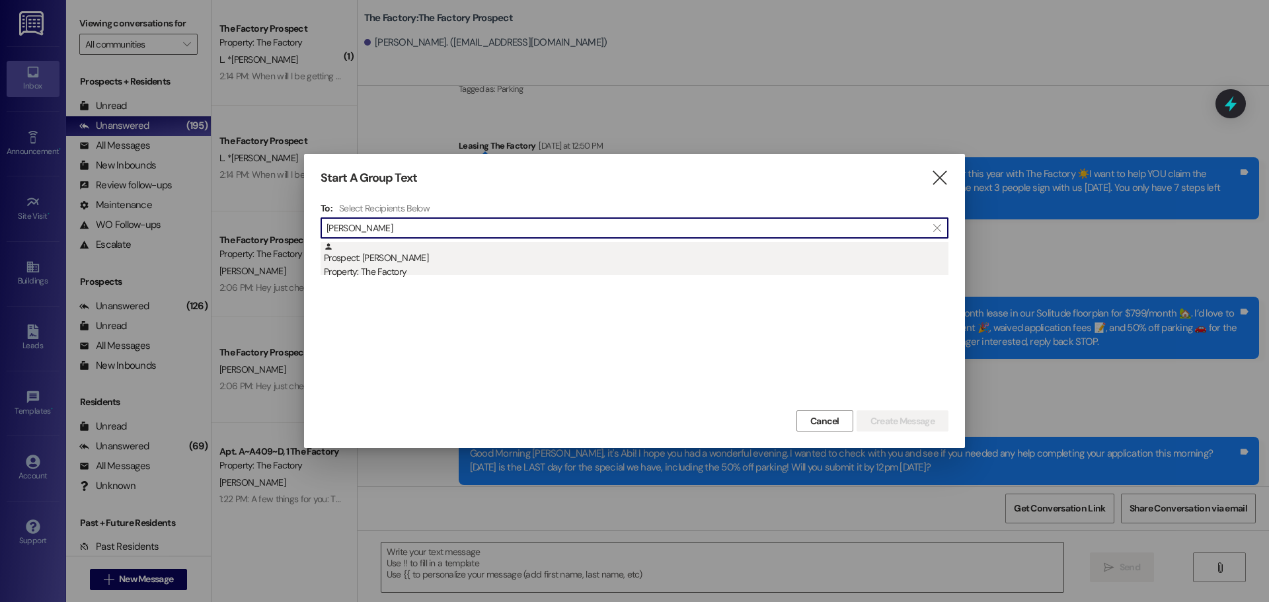
type input "Sean Stout"
click at [391, 269] on div "Property: The Factory" at bounding box center [636, 272] width 625 height 14
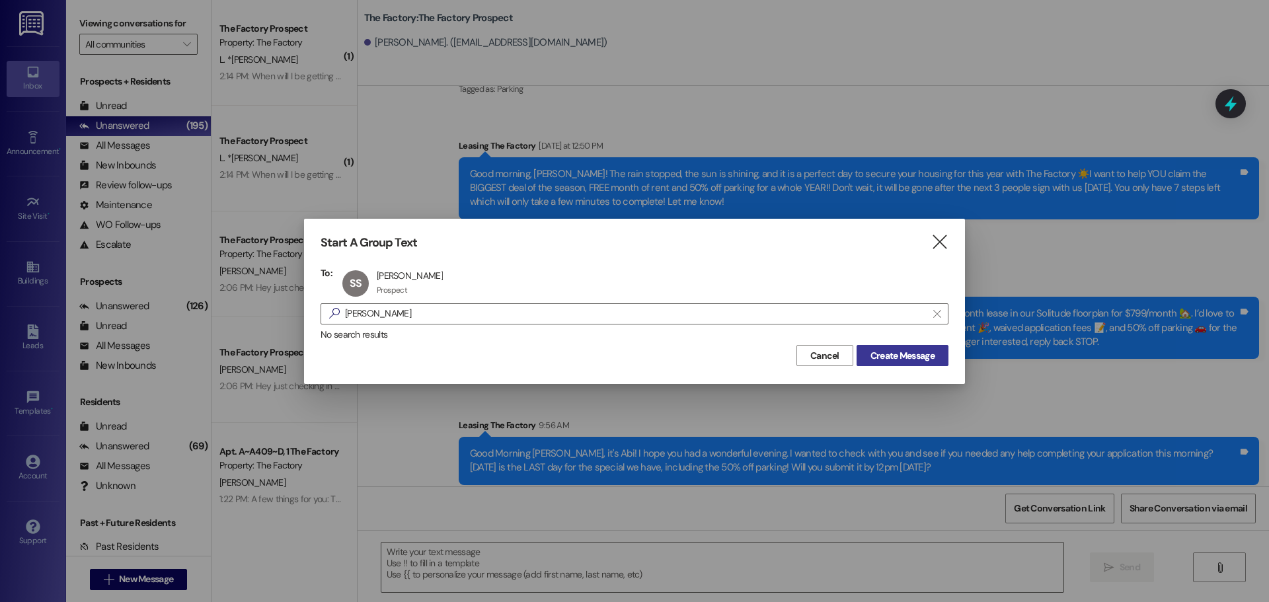
click at [914, 357] on span "Create Message" at bounding box center [903, 356] width 64 height 14
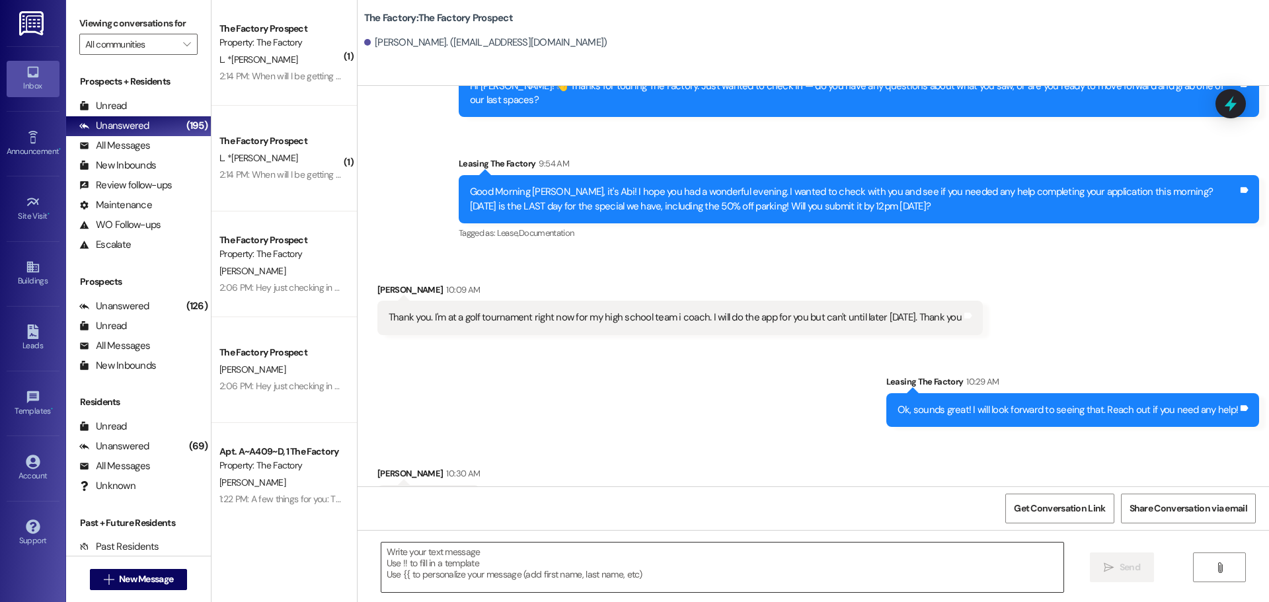
scroll to position [602, 0]
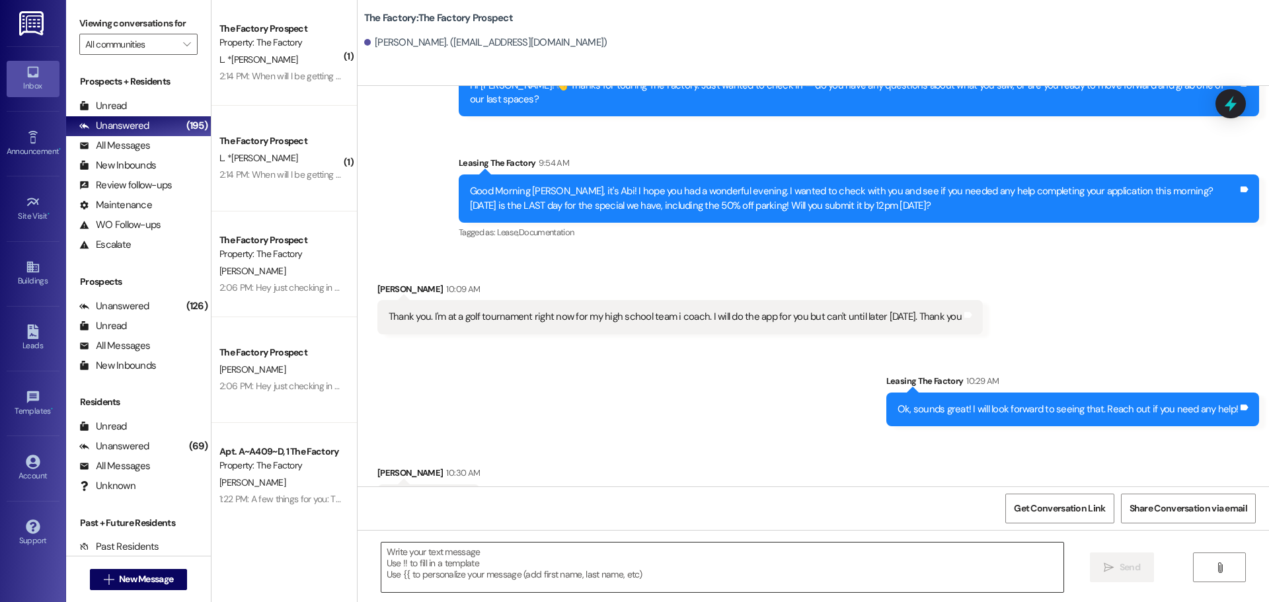
click at [381, 555] on textarea at bounding box center [722, 568] width 682 height 50
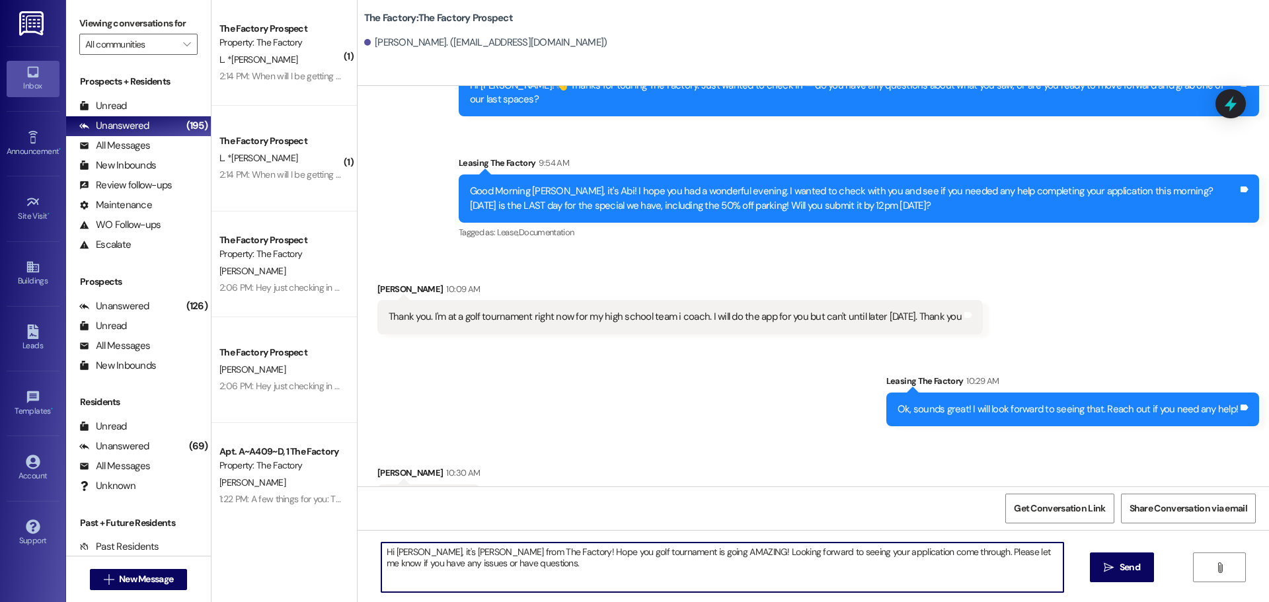
click at [504, 570] on textarea "Hi Sean, it's Tawnya from The Factory! Hope you golf tournament is going AMAZIN…" at bounding box center [722, 568] width 682 height 50
drag, startPoint x: 376, startPoint y: 550, endPoint x: 541, endPoint y: 575, distance: 166.5
click at [541, 575] on textarea "Hi Sean, it's Tawnya from The Factory! Hope you golf tournament is going AMAZIN…" at bounding box center [722, 568] width 682 height 50
type textarea "Hi Sean, it's Tawnya from The Factory! Hope you golf tournament is going AMAZIN…"
click at [1128, 564] on span "Send" at bounding box center [1130, 568] width 20 height 14
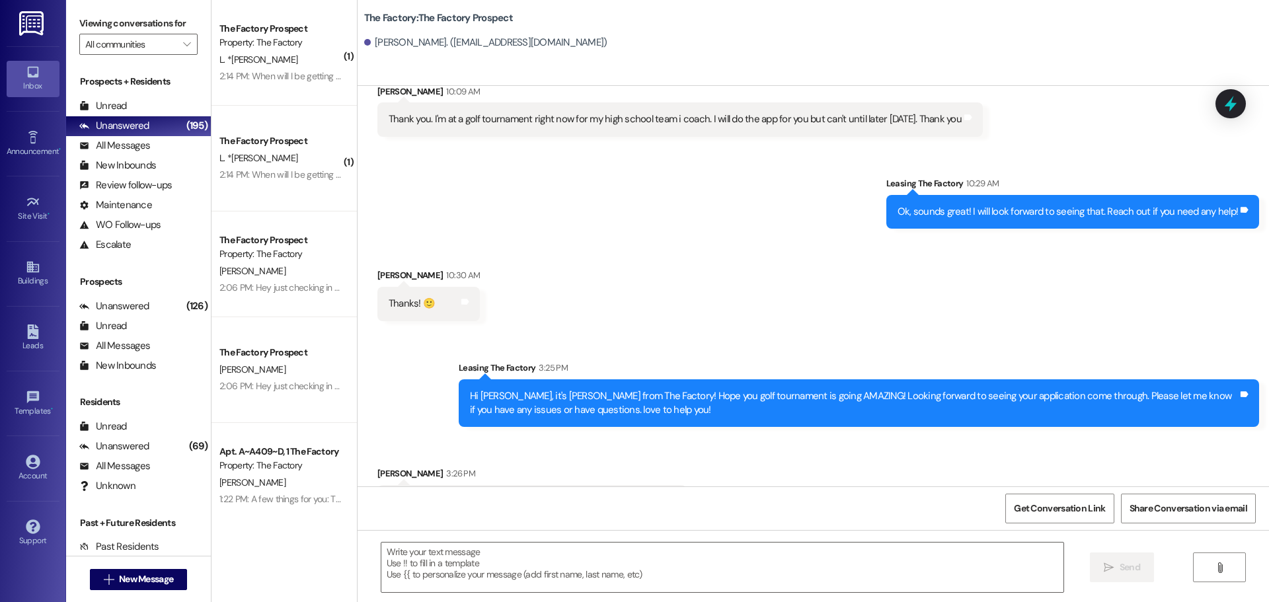
scroll to position [801, 0]
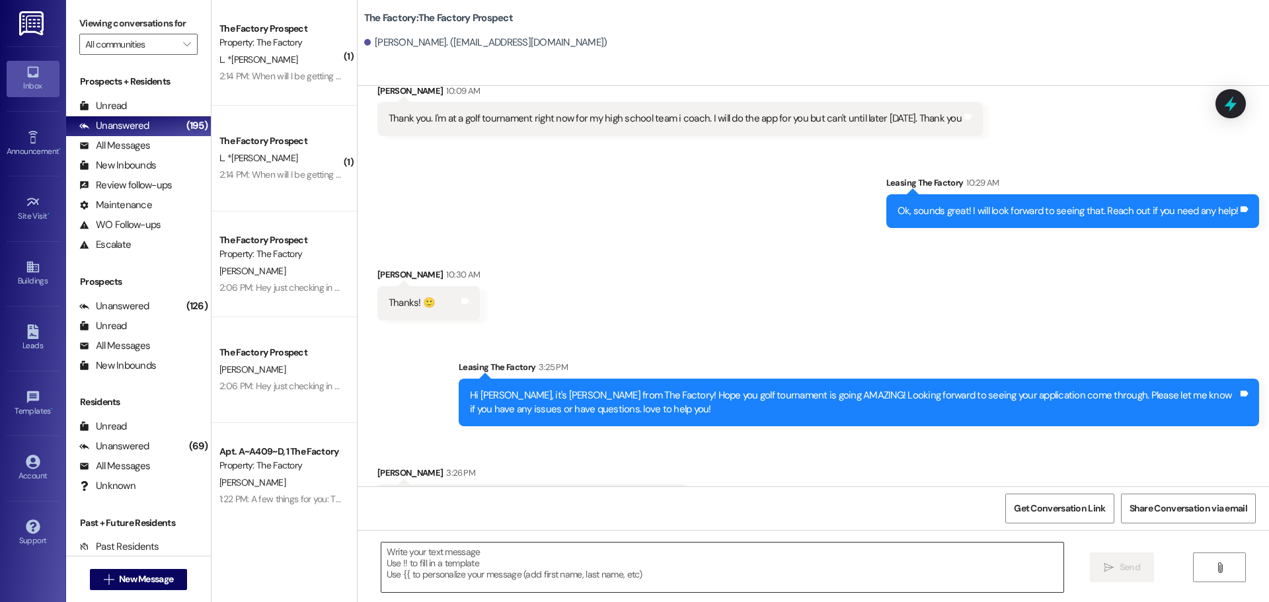
click at [393, 564] on textarea at bounding box center [722, 568] width 682 height 50
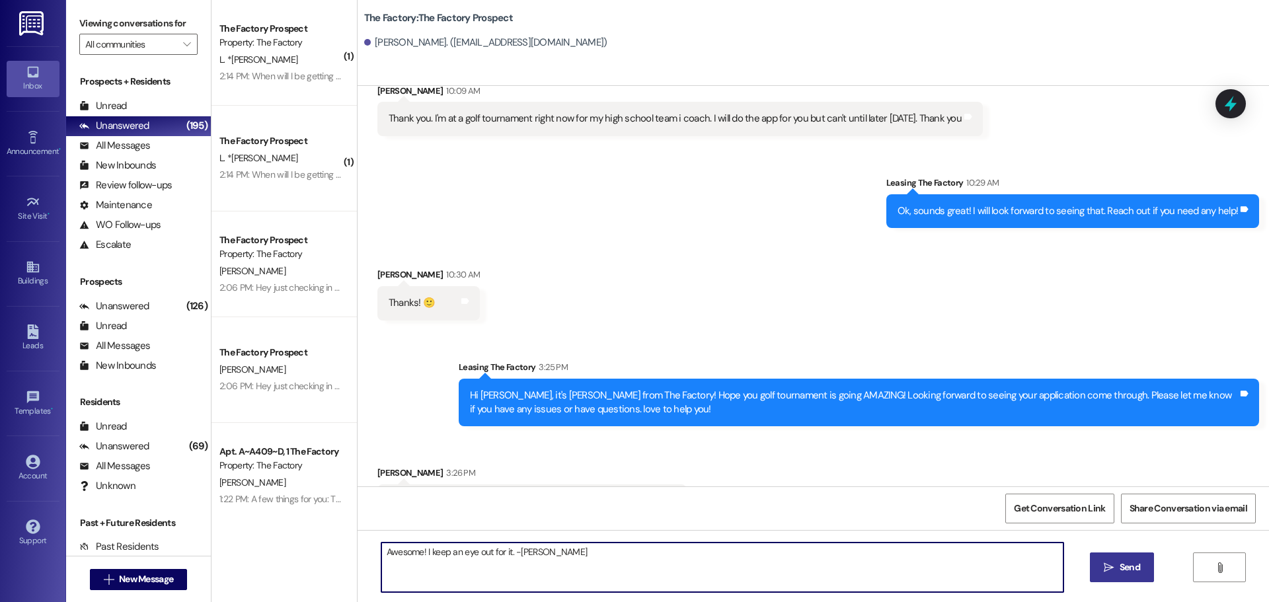
drag, startPoint x: 551, startPoint y: 553, endPoint x: 373, endPoint y: 544, distance: 178.1
click at [381, 544] on textarea "Awesome! I keep an eye out for it. -Tawnya" at bounding box center [722, 568] width 682 height 50
type textarea "Awesome! I keep an eye out for it. -Tawnya"
click at [1116, 586] on div "Awesome! I keep an eye out for it. -Tawnya  Send " at bounding box center [814, 579] width 912 height 99
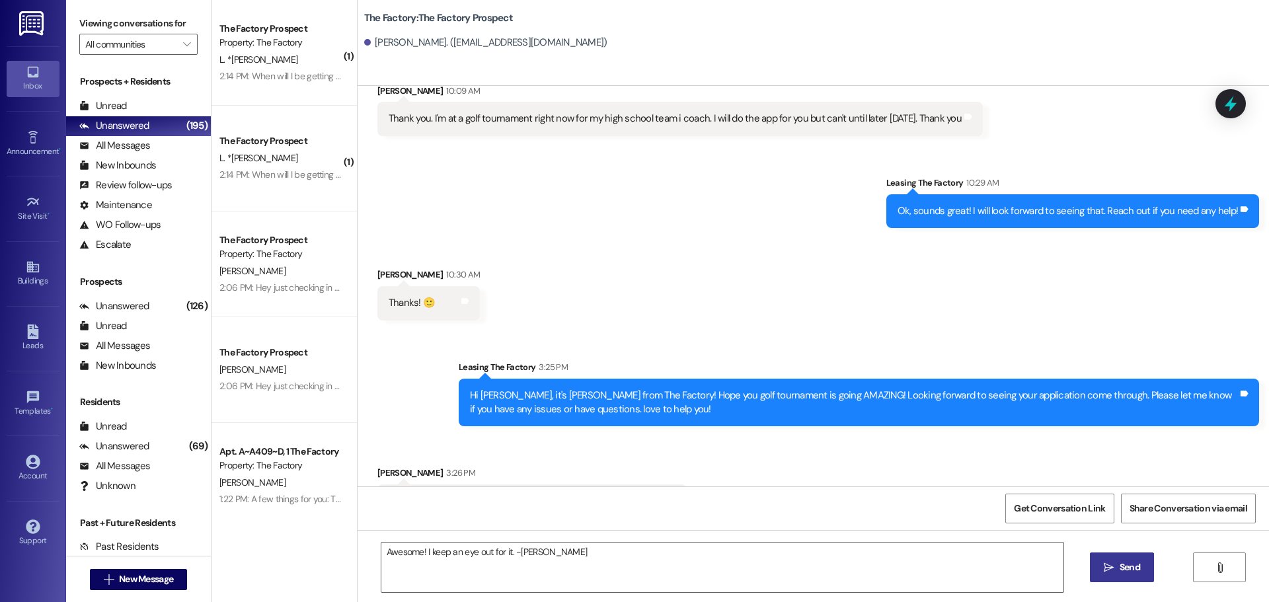
click at [1126, 568] on span "Send" at bounding box center [1130, 568] width 20 height 14
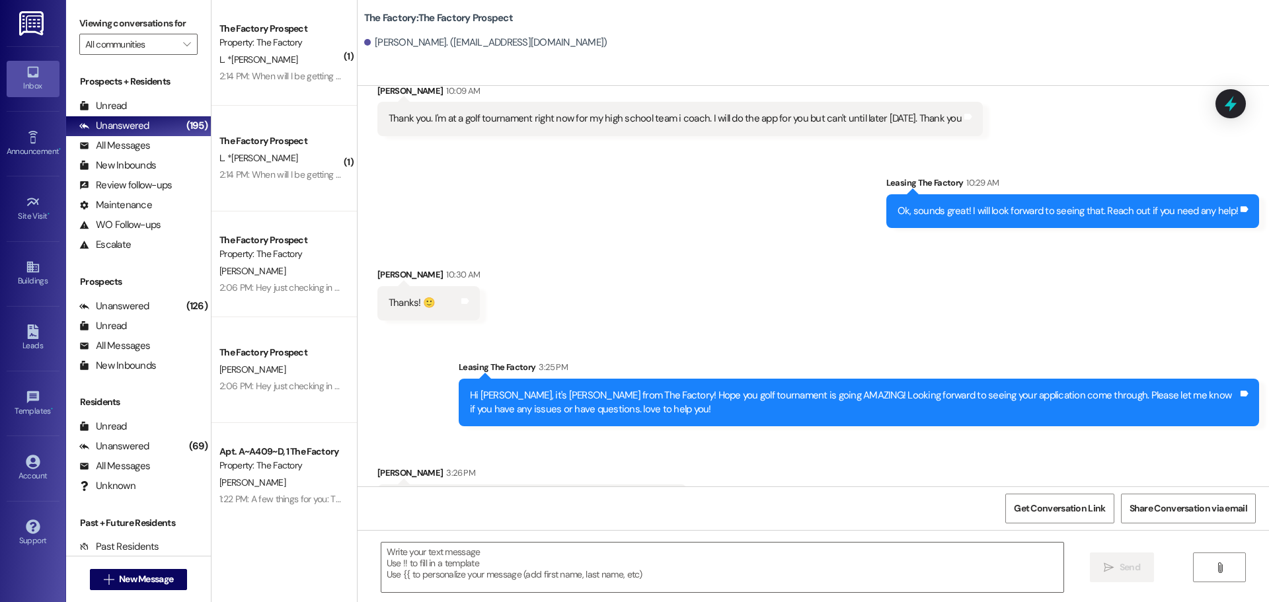
scroll to position [800, 0]
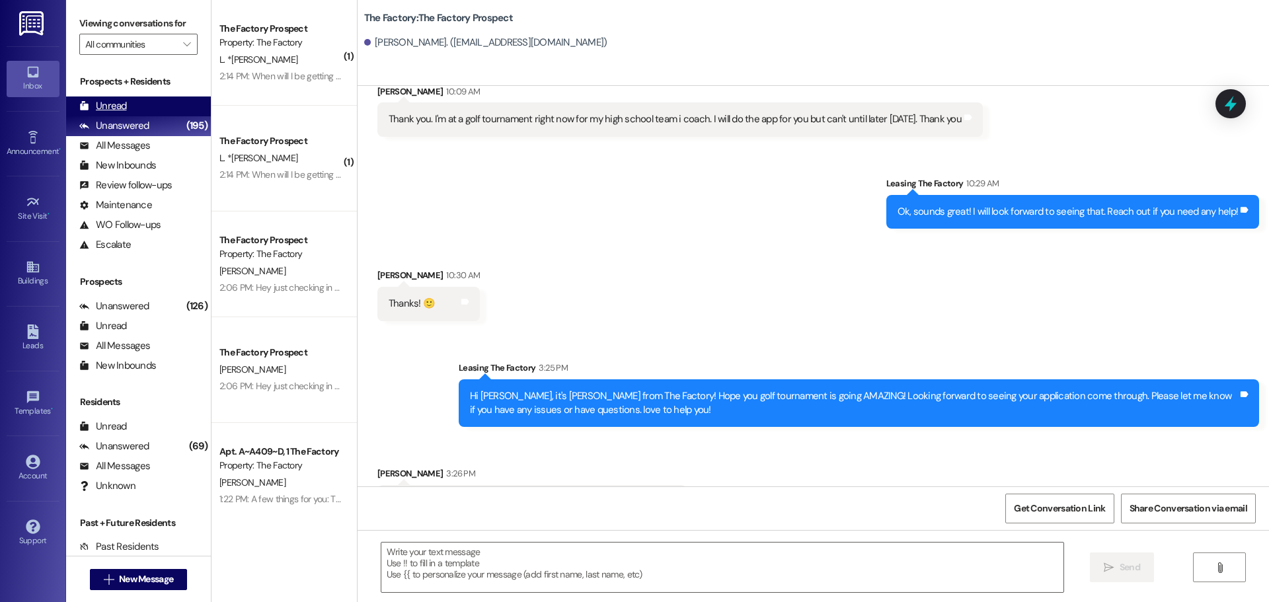
click at [106, 104] on div "Unread" at bounding box center [103, 106] width 48 height 14
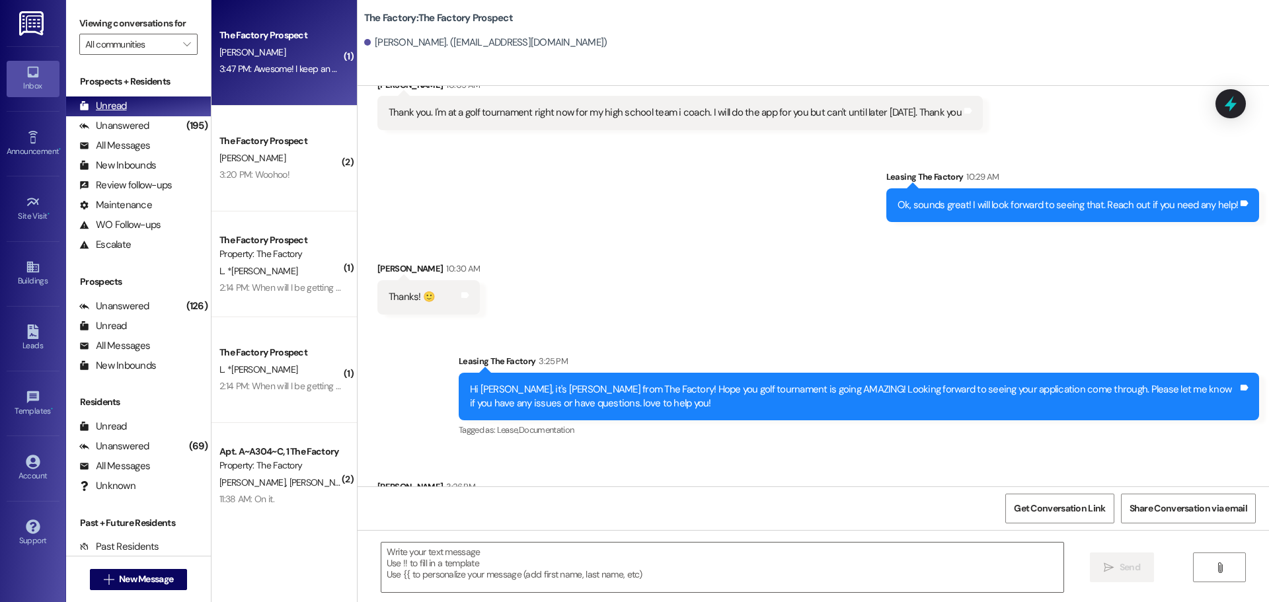
scroll to position [820, 0]
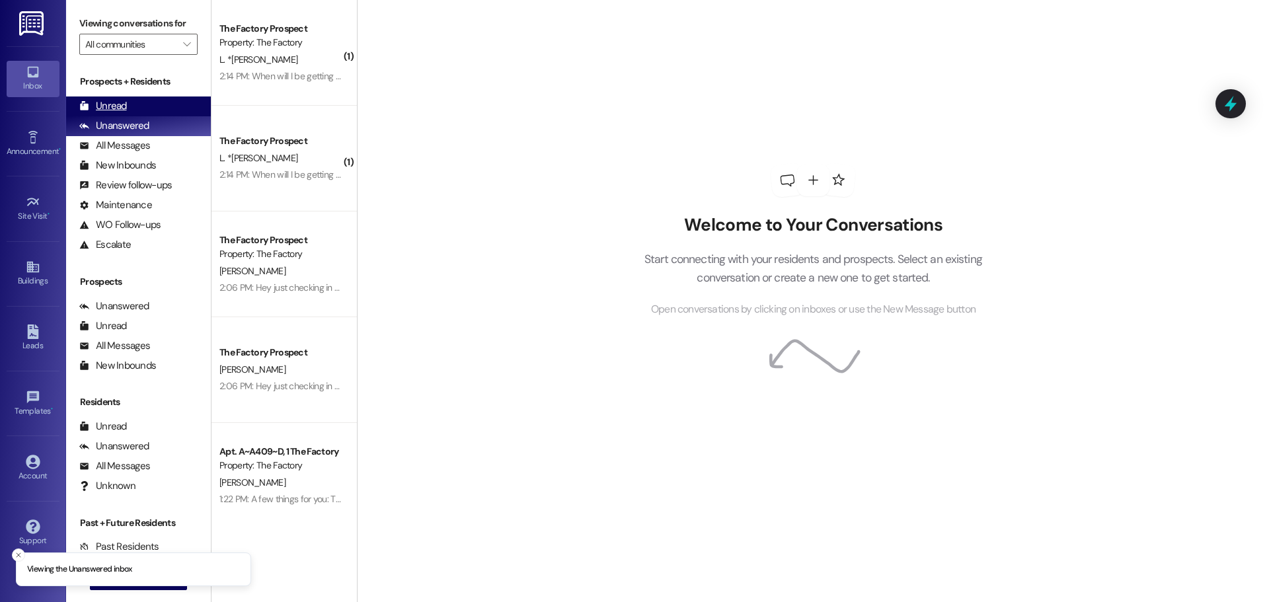
click at [118, 105] on div "Unread" at bounding box center [103, 106] width 48 height 14
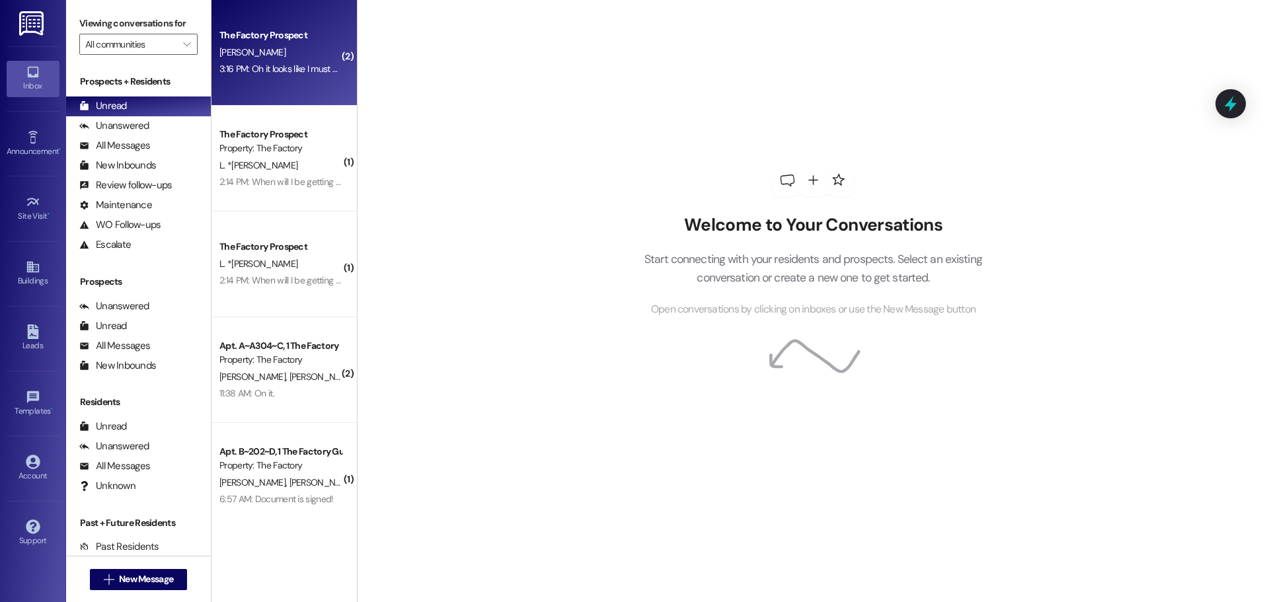
click at [318, 59] on div "[PERSON_NAME]" at bounding box center [280, 52] width 125 height 17
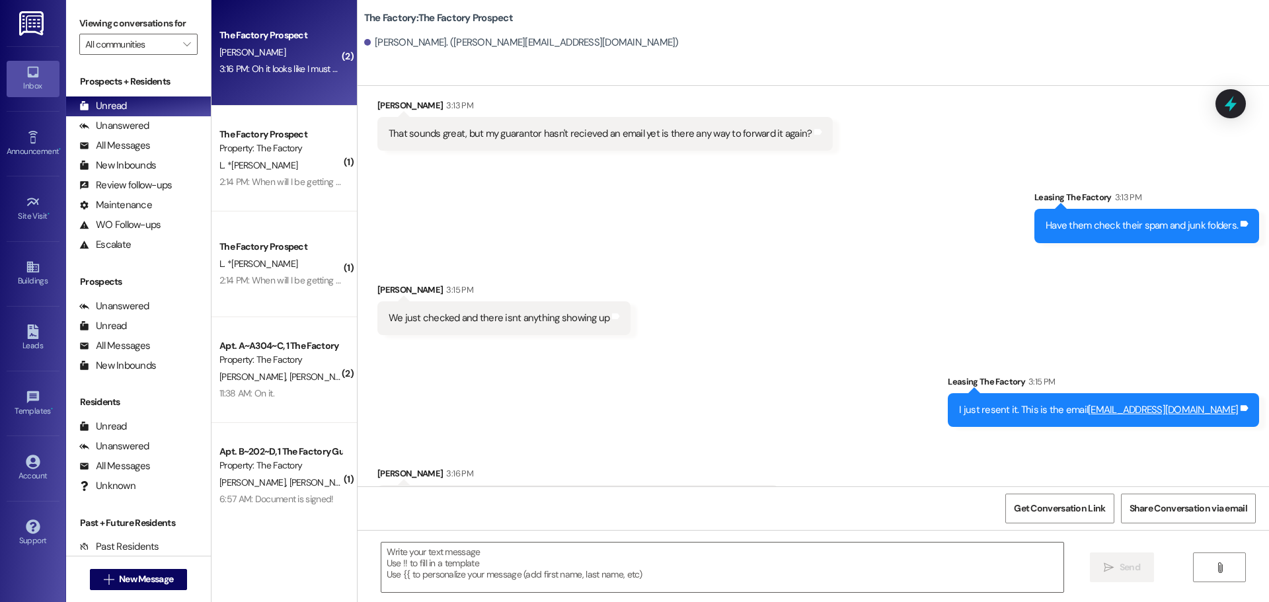
scroll to position [1165, 0]
click at [391, 557] on textarea at bounding box center [722, 568] width 682 height 50
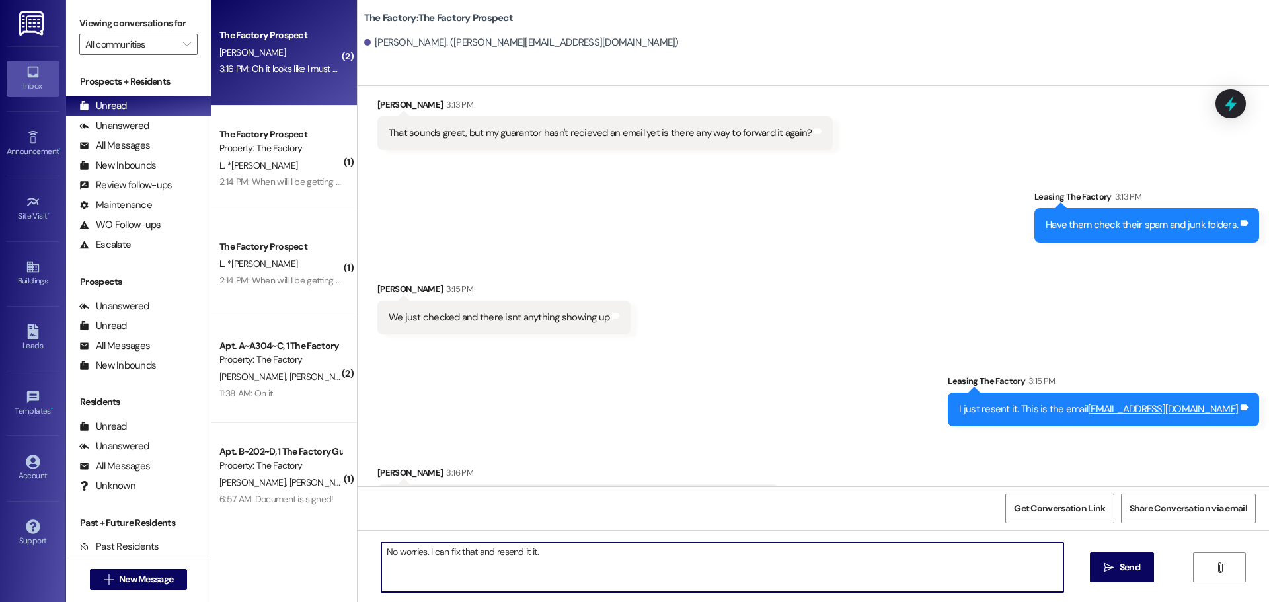
type textarea "No worries. I can fix that and resend it it."
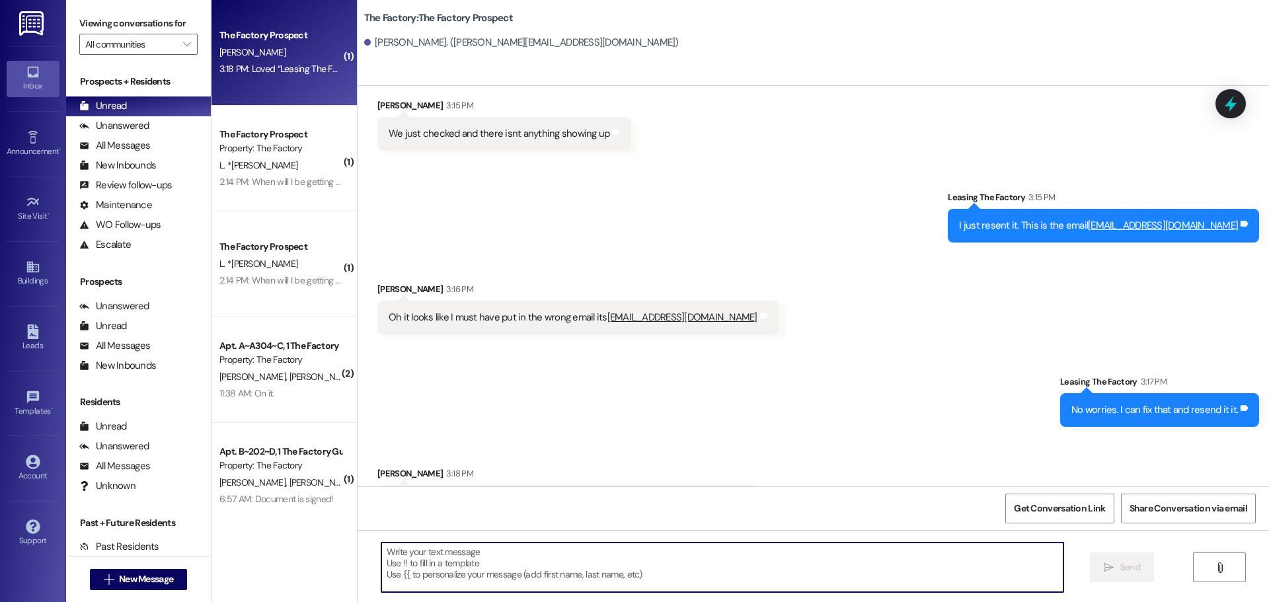
scroll to position [1350, 0]
click at [381, 559] on textarea at bounding box center [722, 568] width 682 height 50
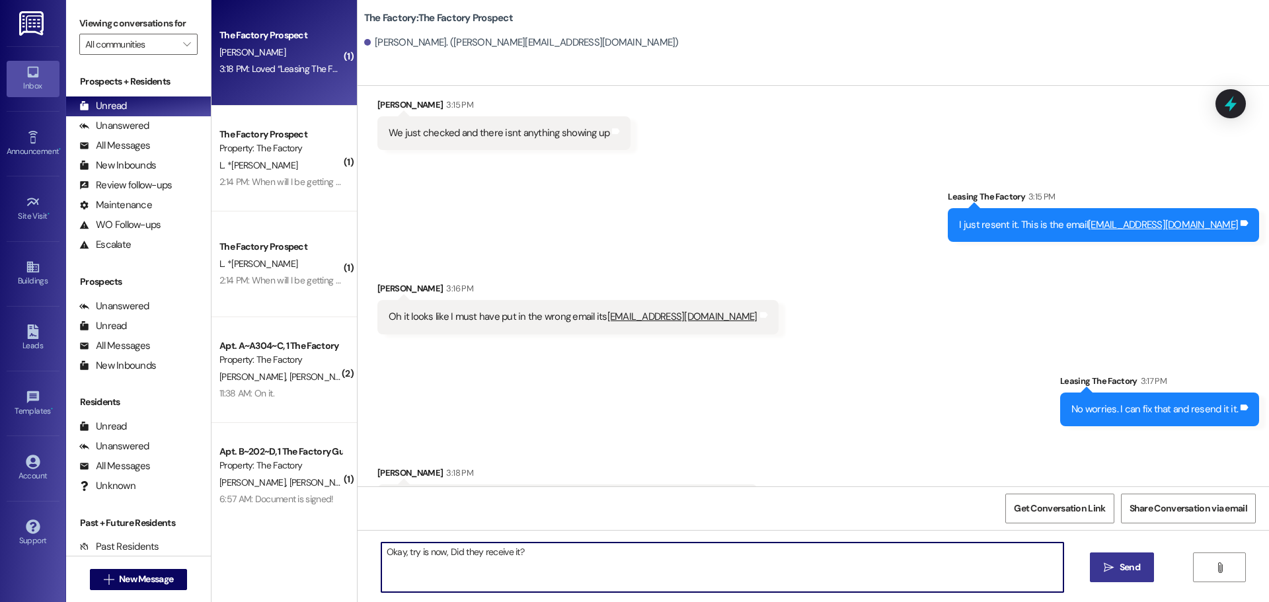
type textarea "Okay, try is now, Did they receive it?"
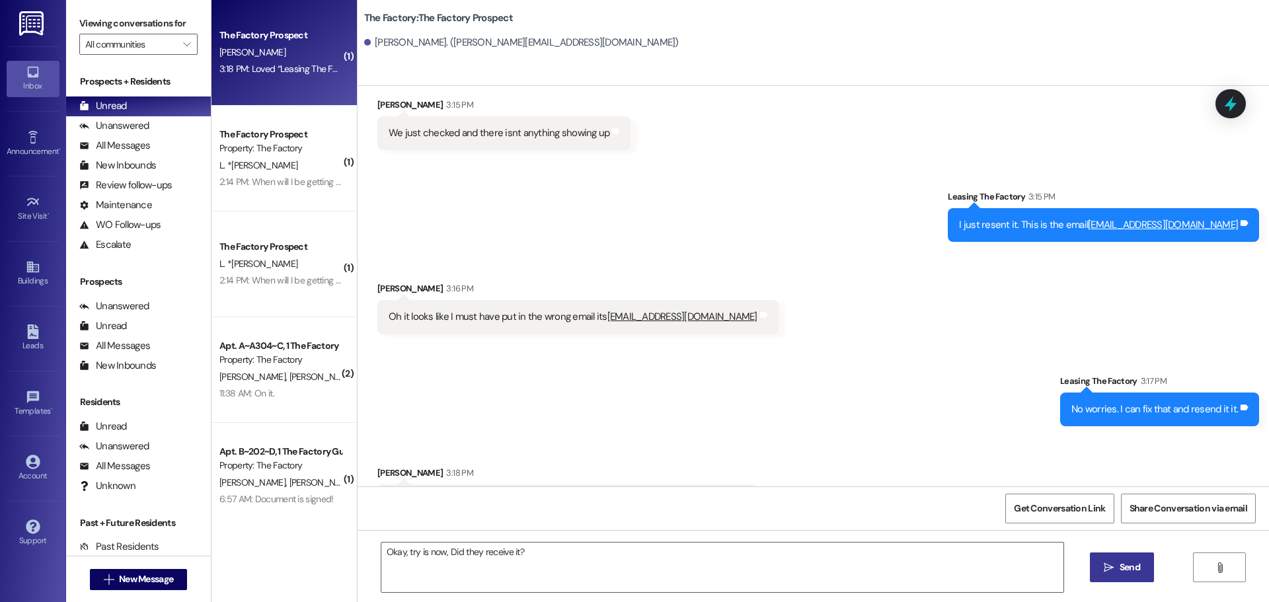
click at [1117, 568] on span "Send" at bounding box center [1130, 568] width 26 height 14
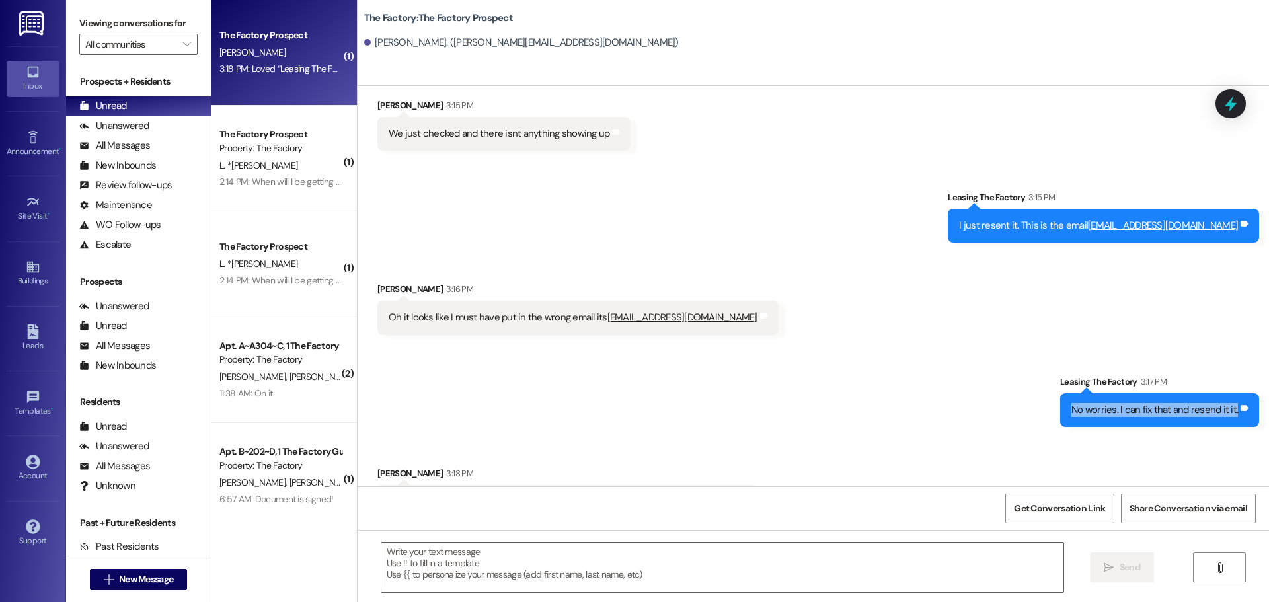
drag, startPoint x: 1073, startPoint y: 367, endPoint x: 1233, endPoint y: 369, distance: 160.0
click at [1233, 403] on div "No worries. I can fix that and resend it it." at bounding box center [1155, 410] width 167 height 14
copy div "No worries. I can fix that and resend it it."
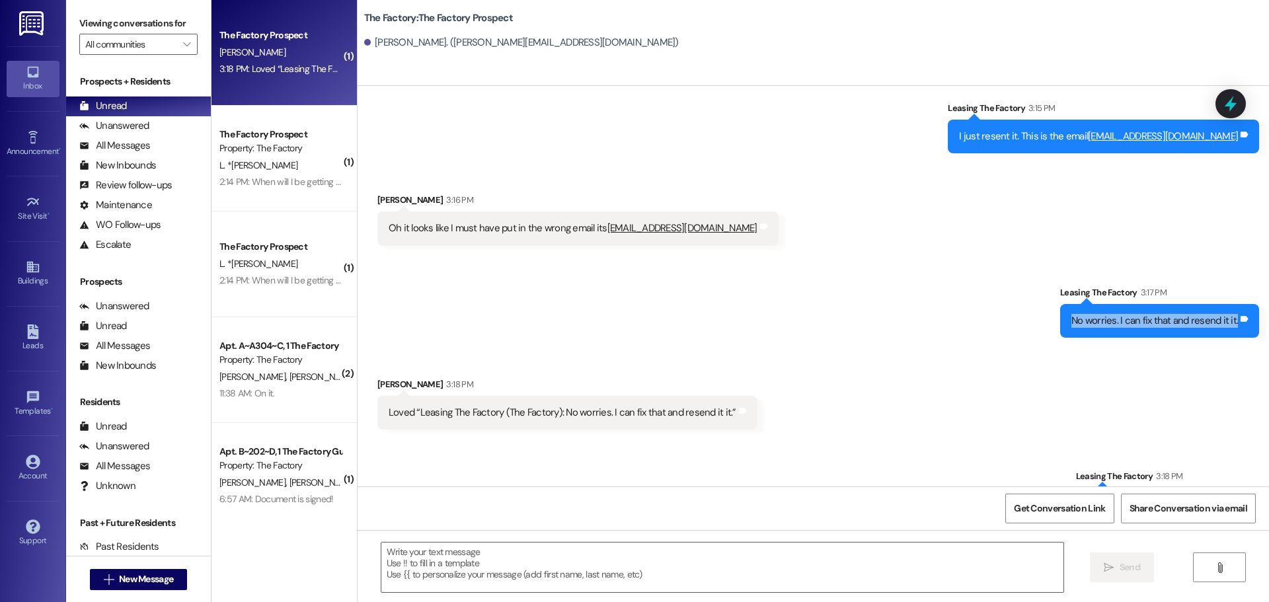
scroll to position [1442, 0]
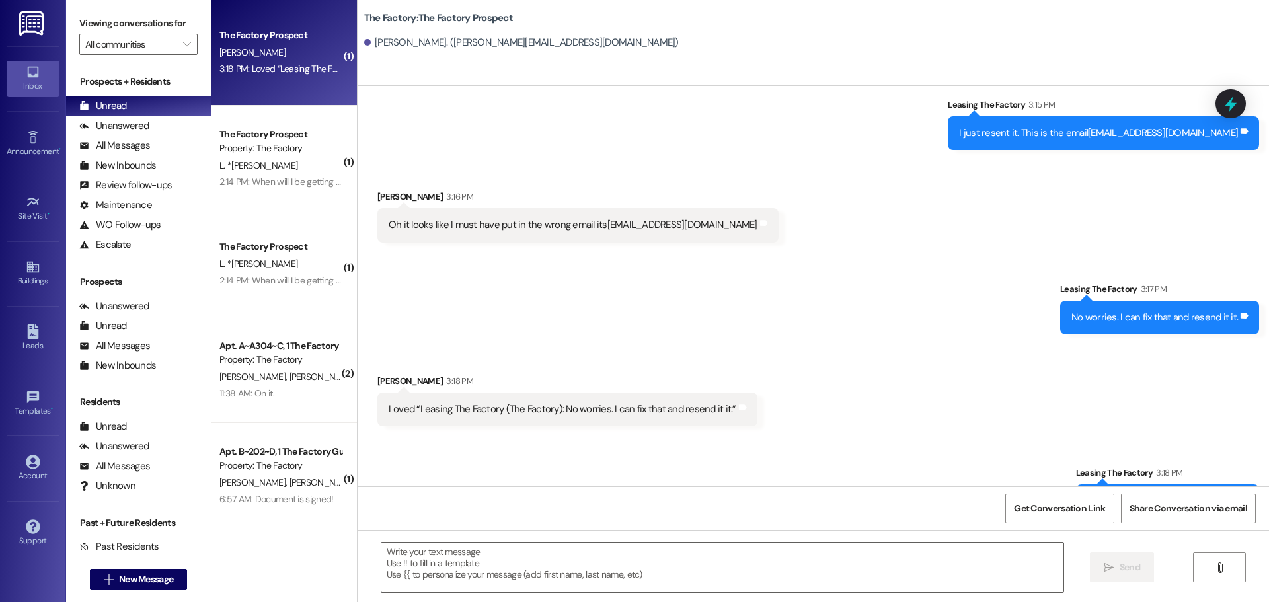
drag, startPoint x: 1088, startPoint y: 459, endPoint x: 1230, endPoint y: 463, distance: 141.5
click at [1230, 494] on div "Okay, try is now, Did they receive it?" at bounding box center [1162, 501] width 151 height 14
copy div "Okay, try is now, Did they receive it"
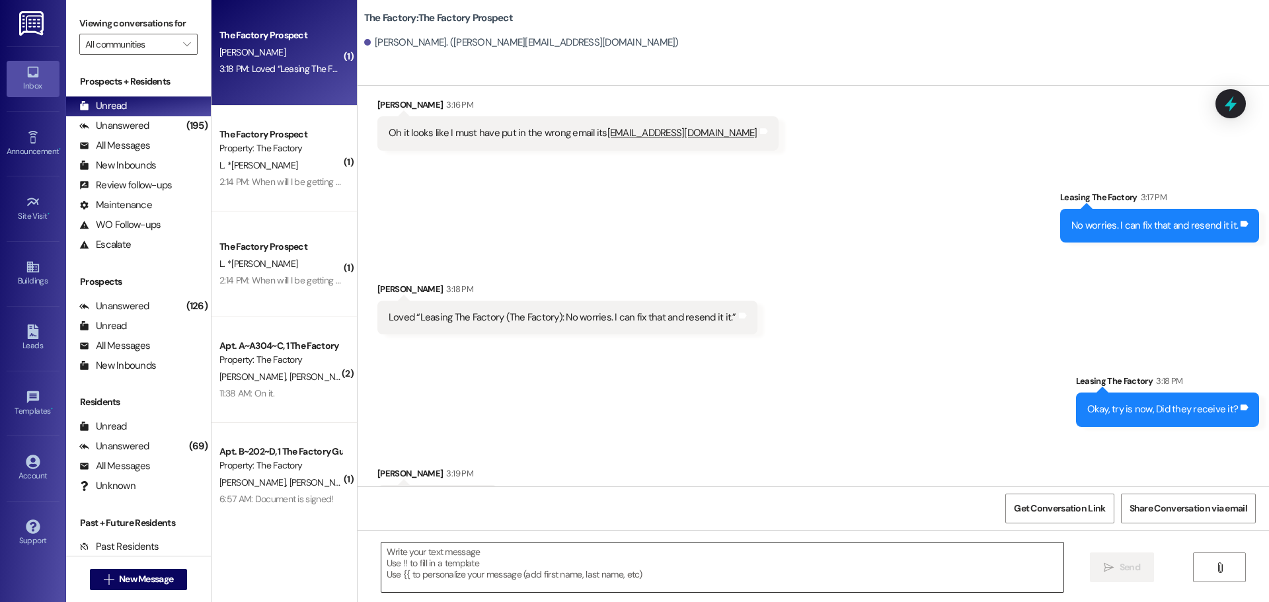
click at [396, 558] on textarea at bounding box center [722, 568] width 682 height 50
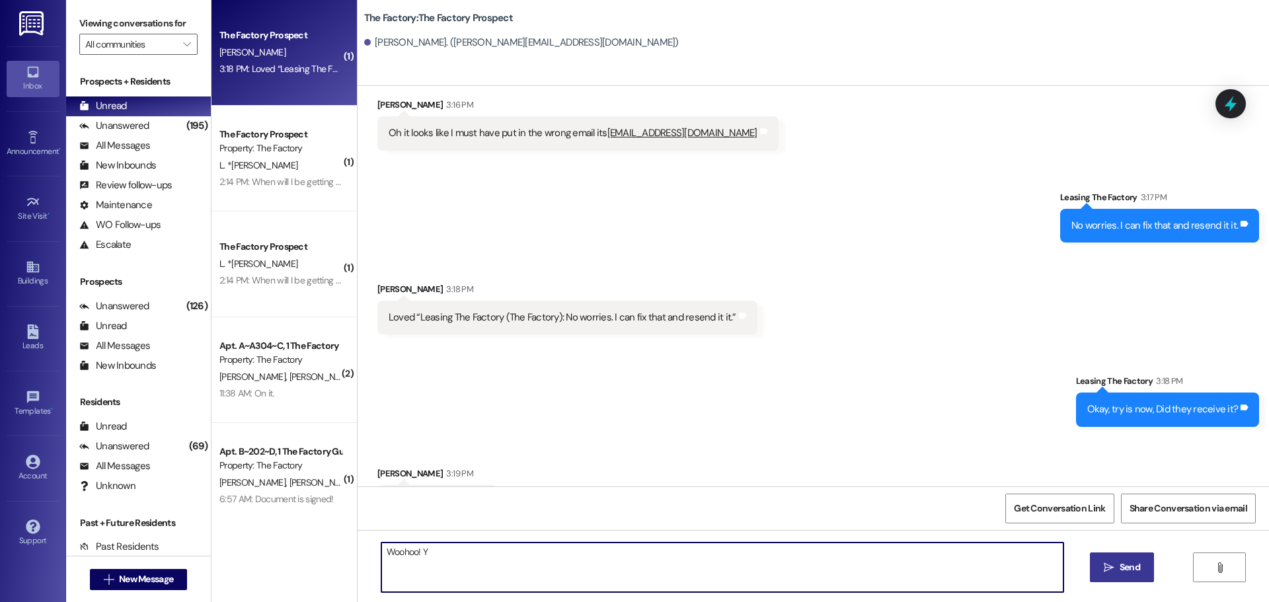
type textarea "Woohoo!"
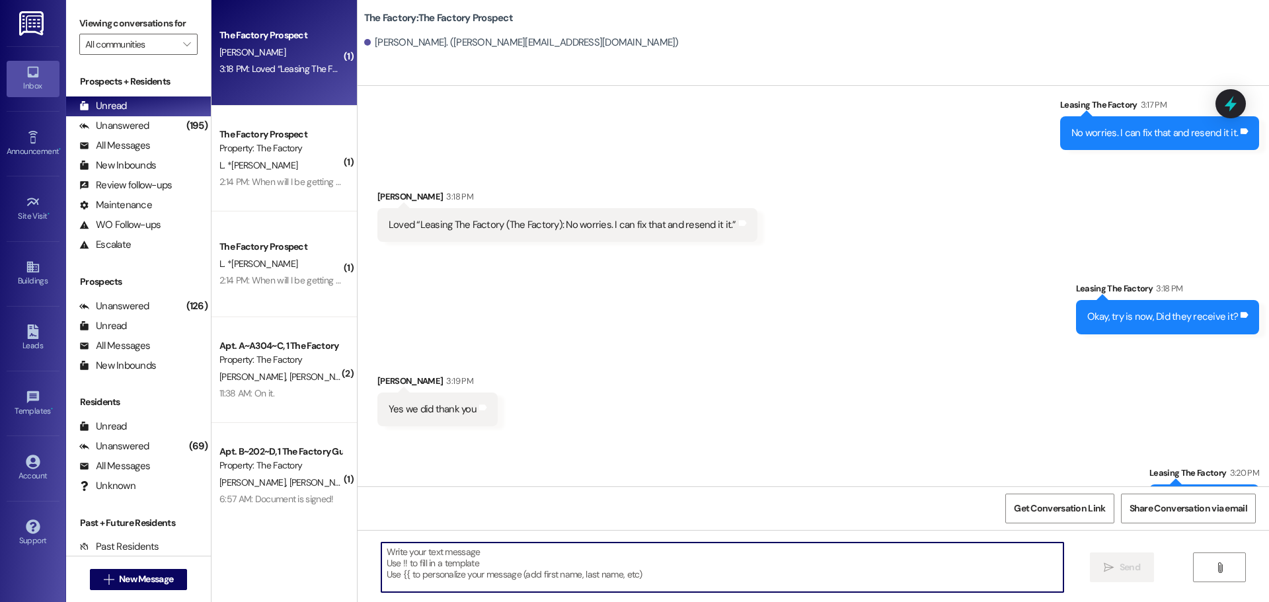
click at [399, 555] on textarea at bounding box center [722, 568] width 682 height 50
